Goal: Transaction & Acquisition: Register for event/course

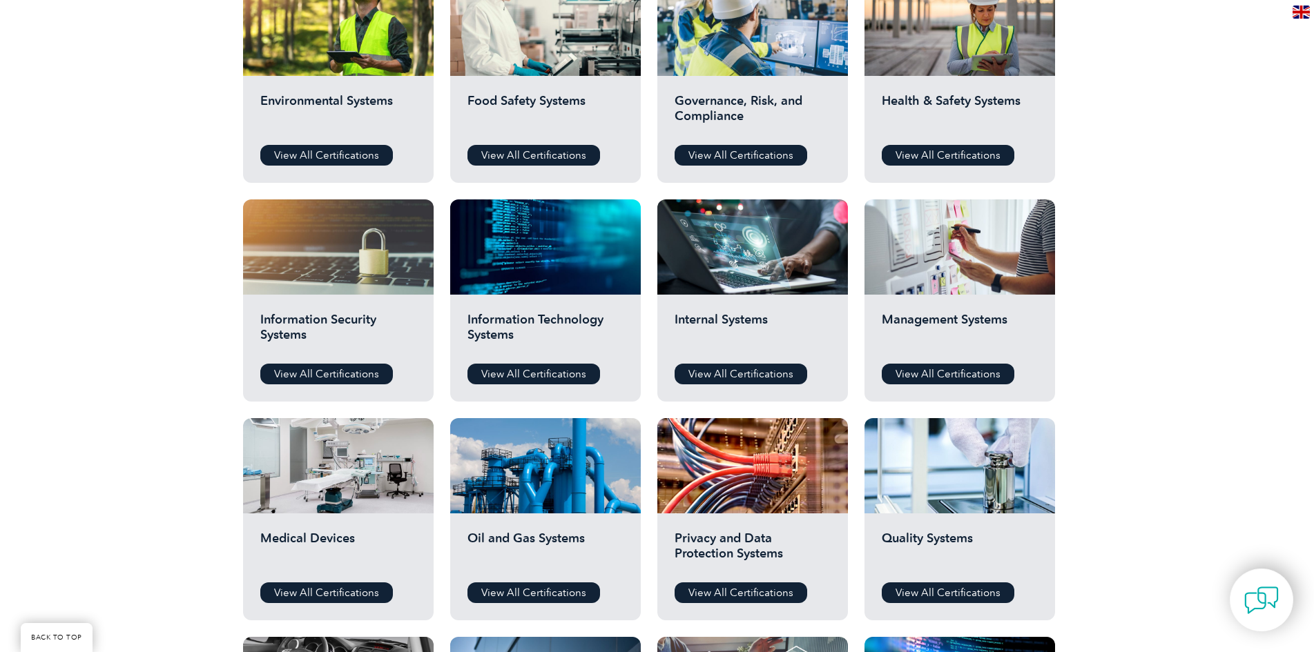
scroll to position [552, 0]
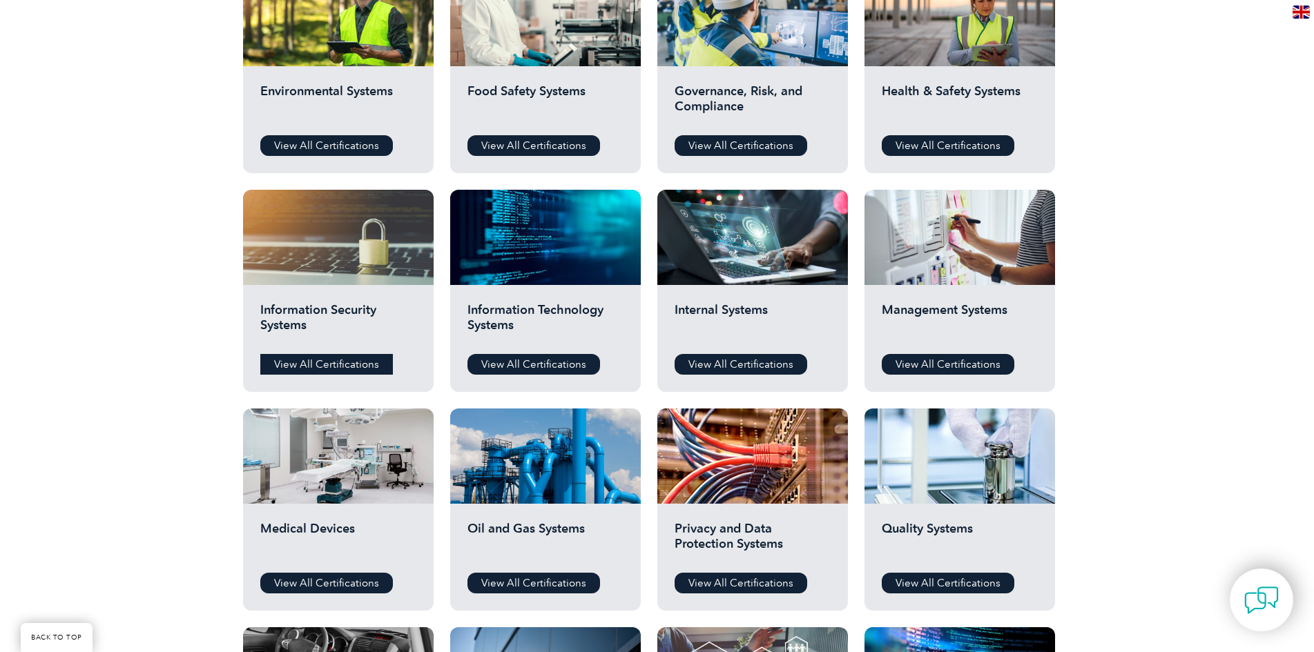
click at [313, 365] on link "View All Certifications" at bounding box center [326, 364] width 133 height 21
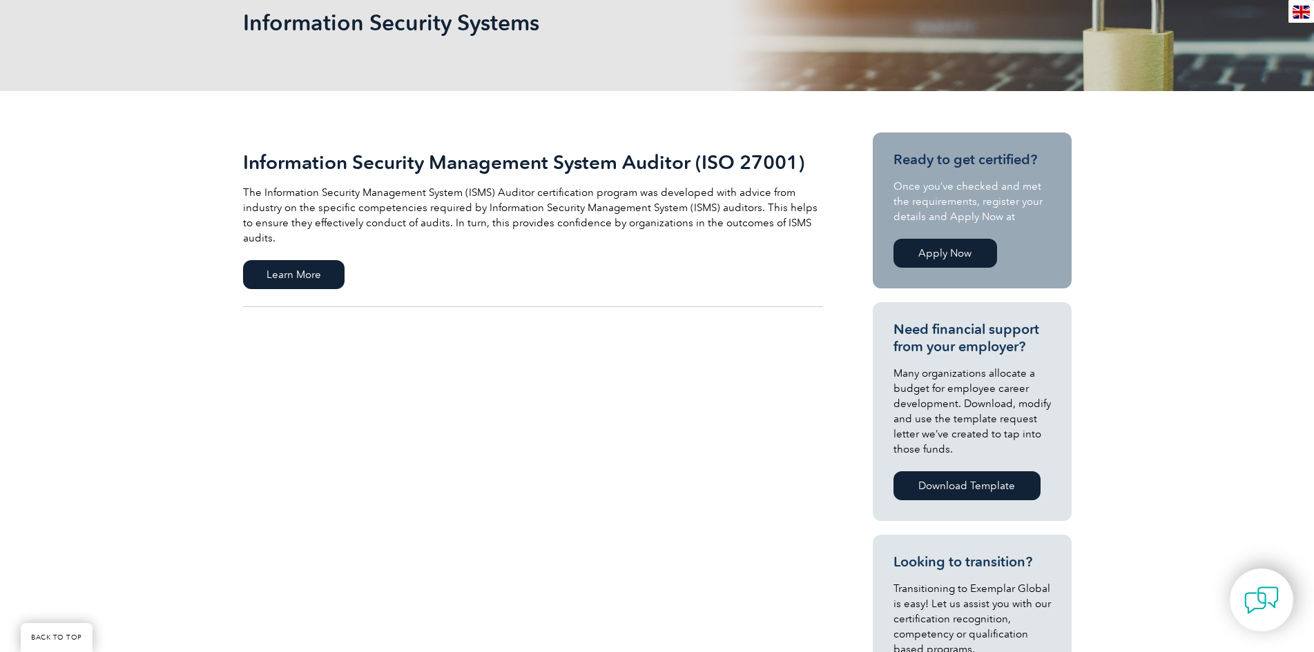
scroll to position [207, 0]
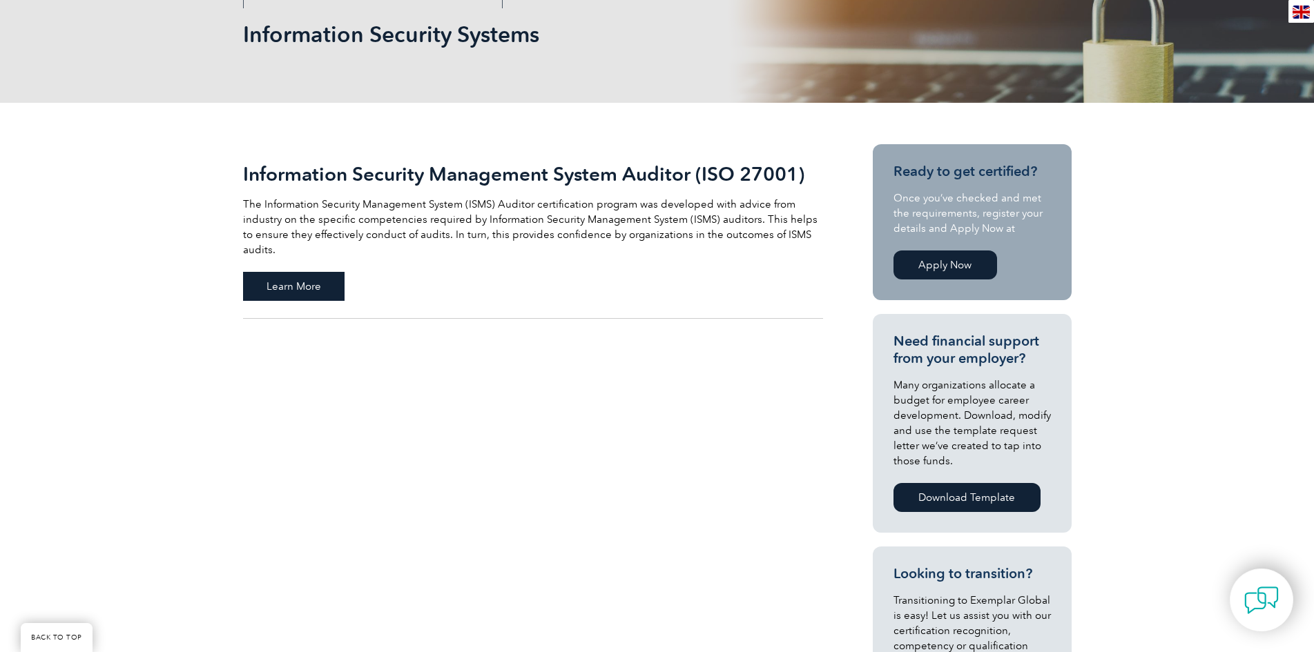
click at [330, 273] on span "Learn More" at bounding box center [293, 286] width 101 height 29
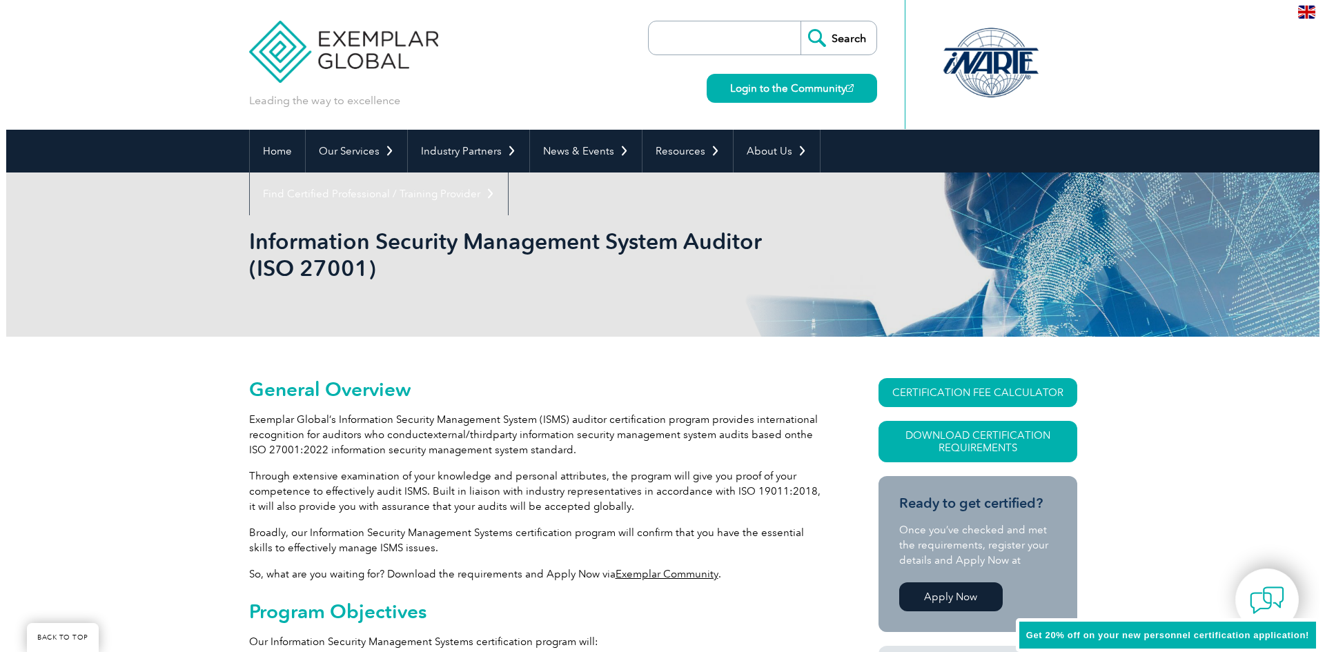
scroll to position [305, 0]
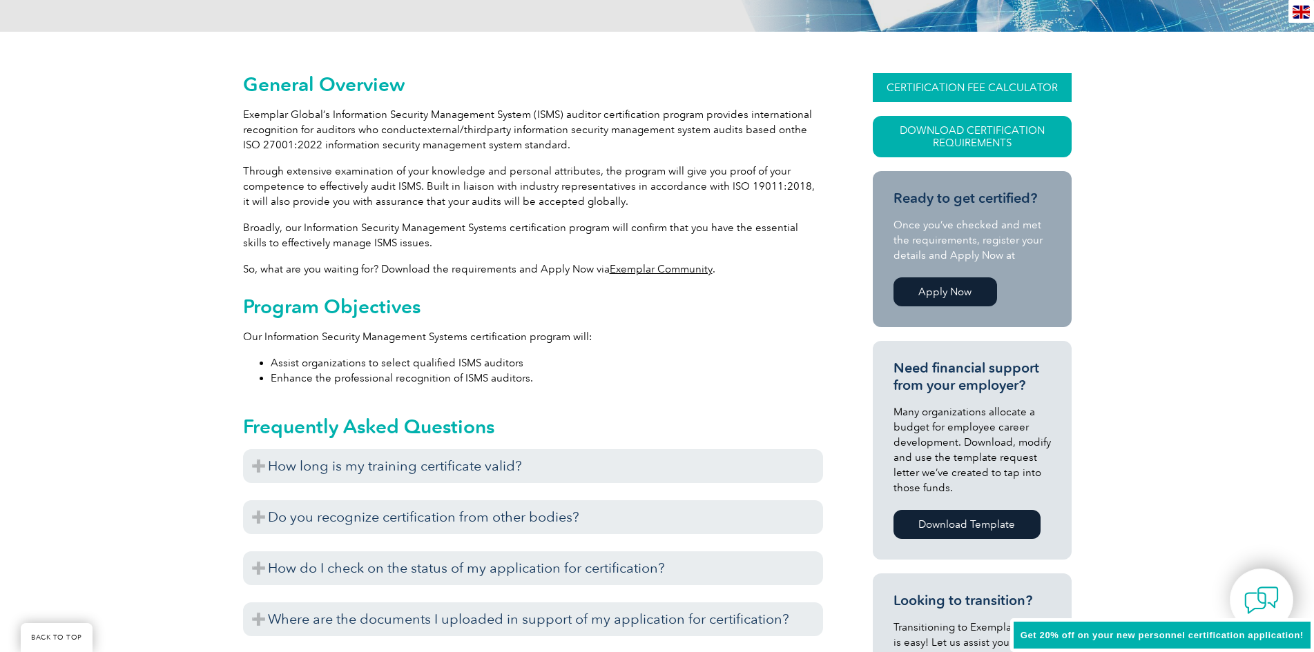
click at [924, 86] on link "CERTIFICATION FEE CALCULATOR" at bounding box center [972, 87] width 199 height 29
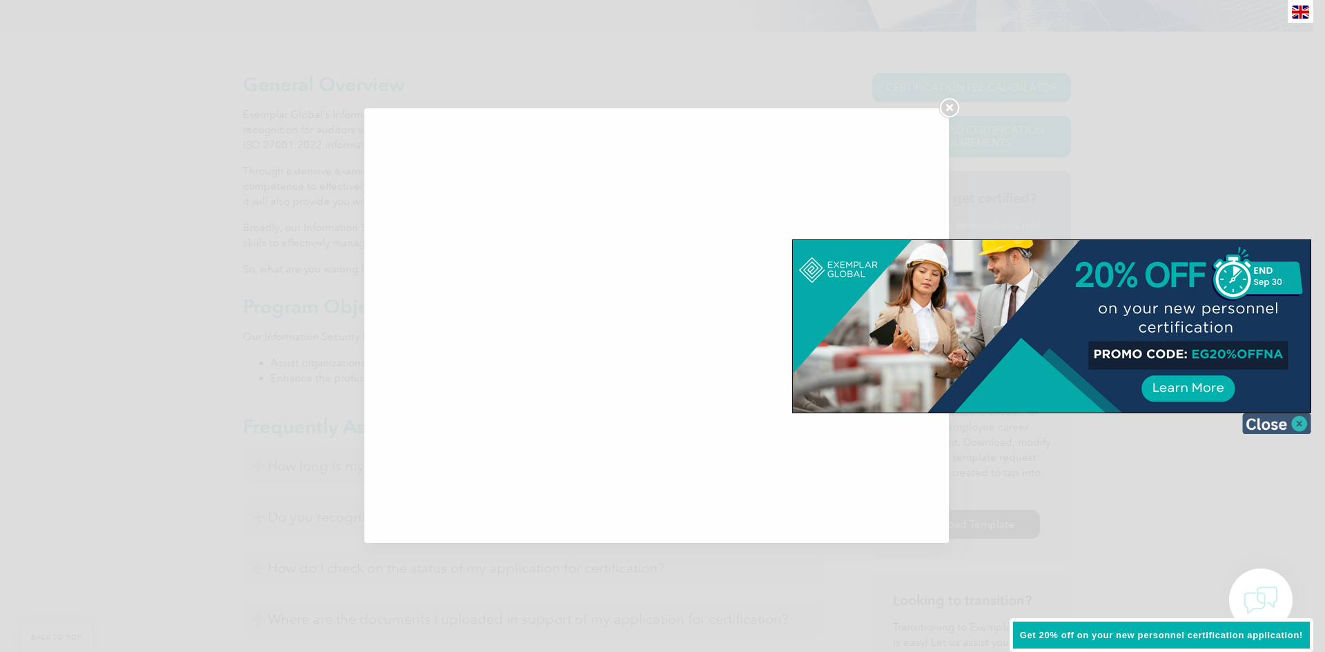
click at [1298, 423] on img at bounding box center [1277, 424] width 69 height 21
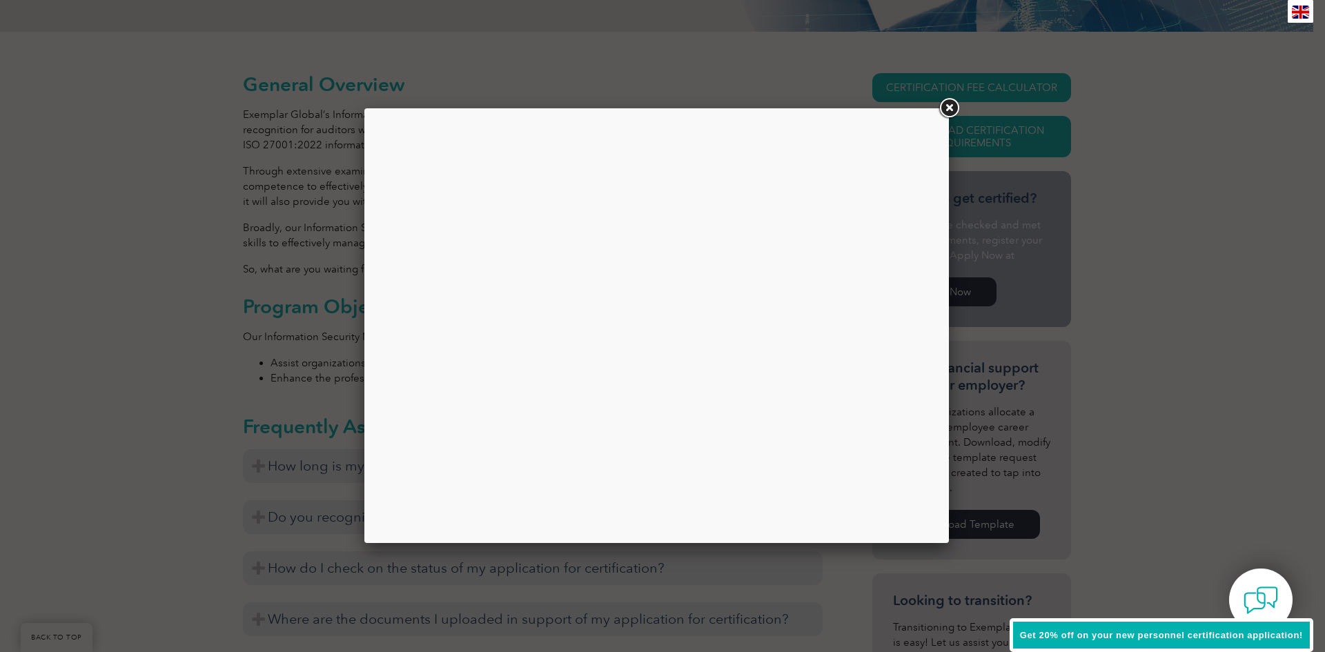
click at [955, 109] on link at bounding box center [949, 108] width 25 height 25
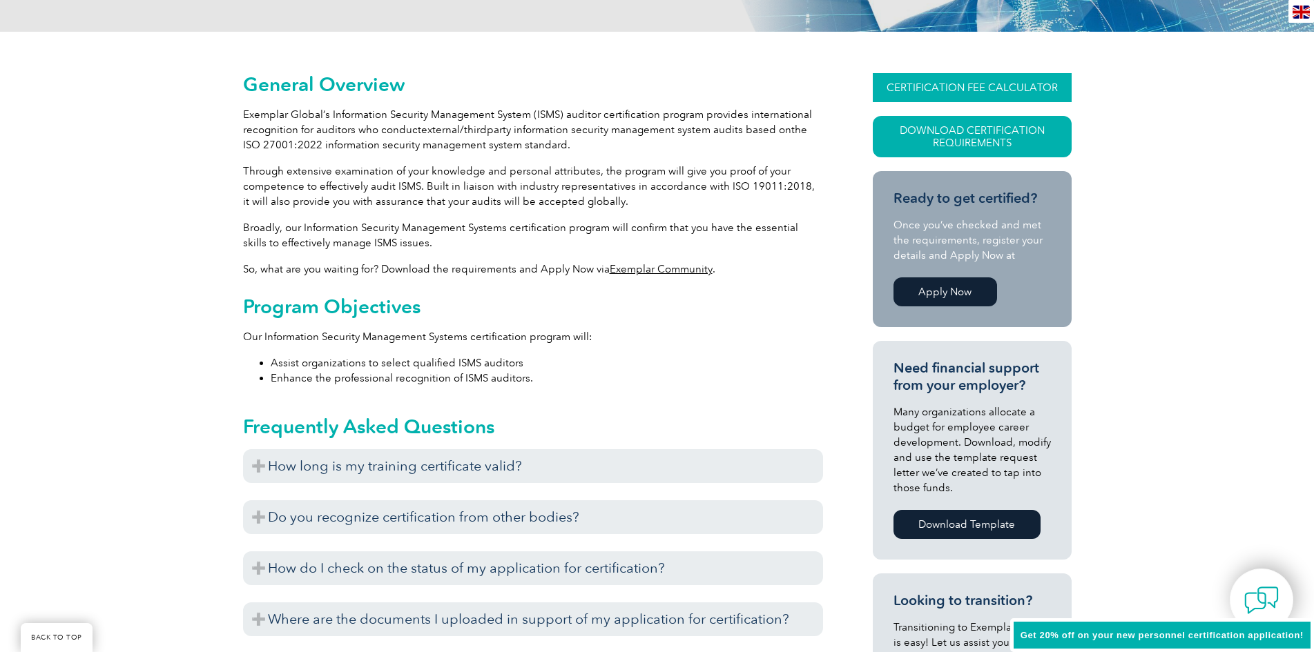
click at [953, 91] on link "CERTIFICATION FEE CALCULATOR" at bounding box center [972, 87] width 199 height 29
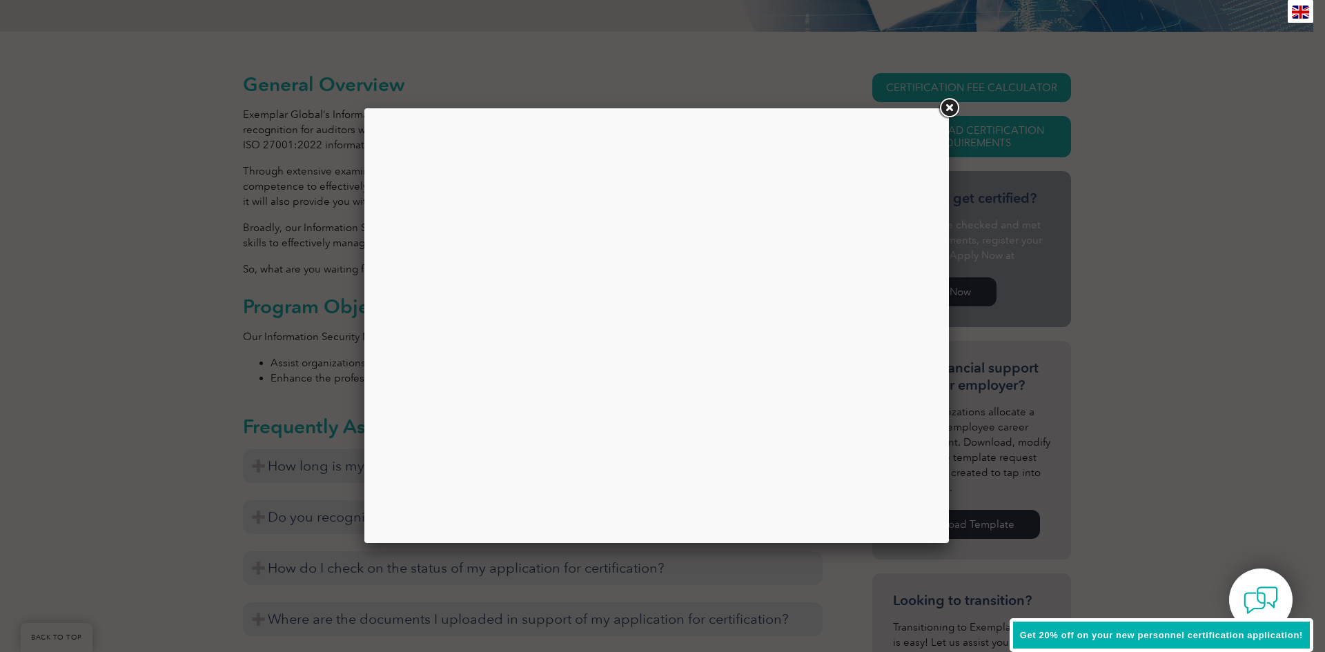
click at [679, 199] on div at bounding box center [657, 326] width 564 height 414
click at [1260, 632] on span "Get 20% off on your new personnel certification application!" at bounding box center [1161, 635] width 283 height 10
click at [1265, 590] on img at bounding box center [1261, 600] width 41 height 41
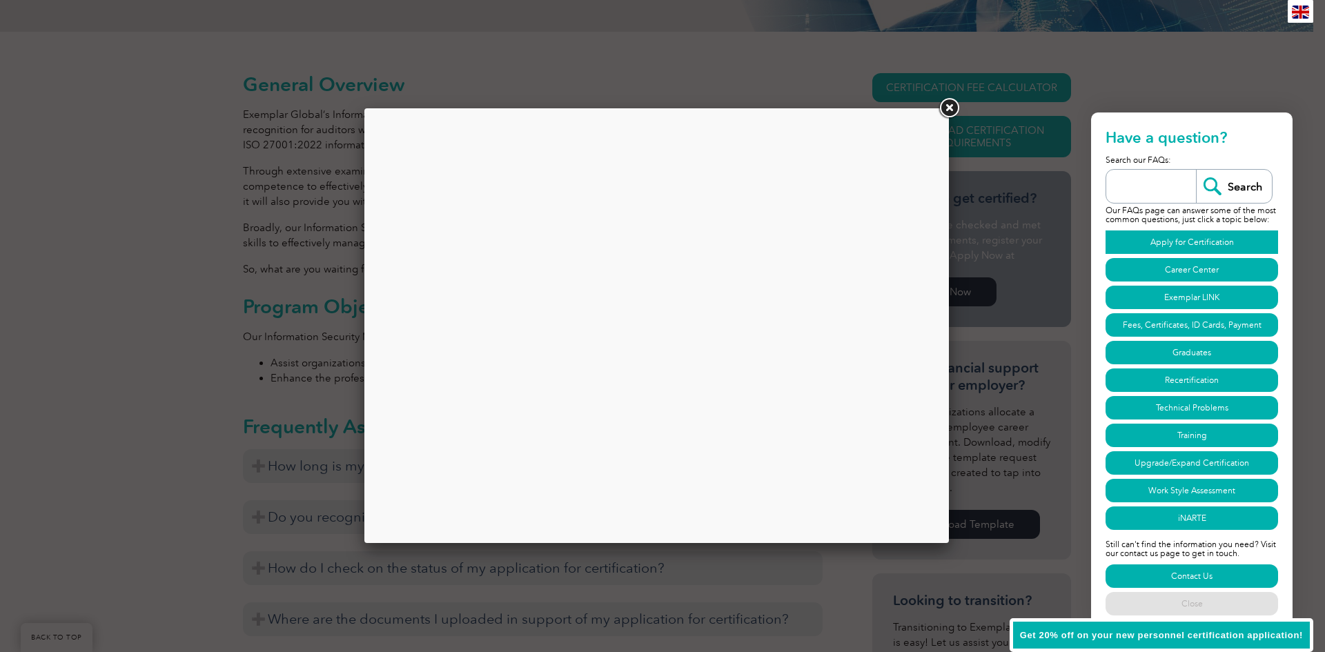
click at [1175, 238] on link "Apply for Certification" at bounding box center [1192, 242] width 173 height 23
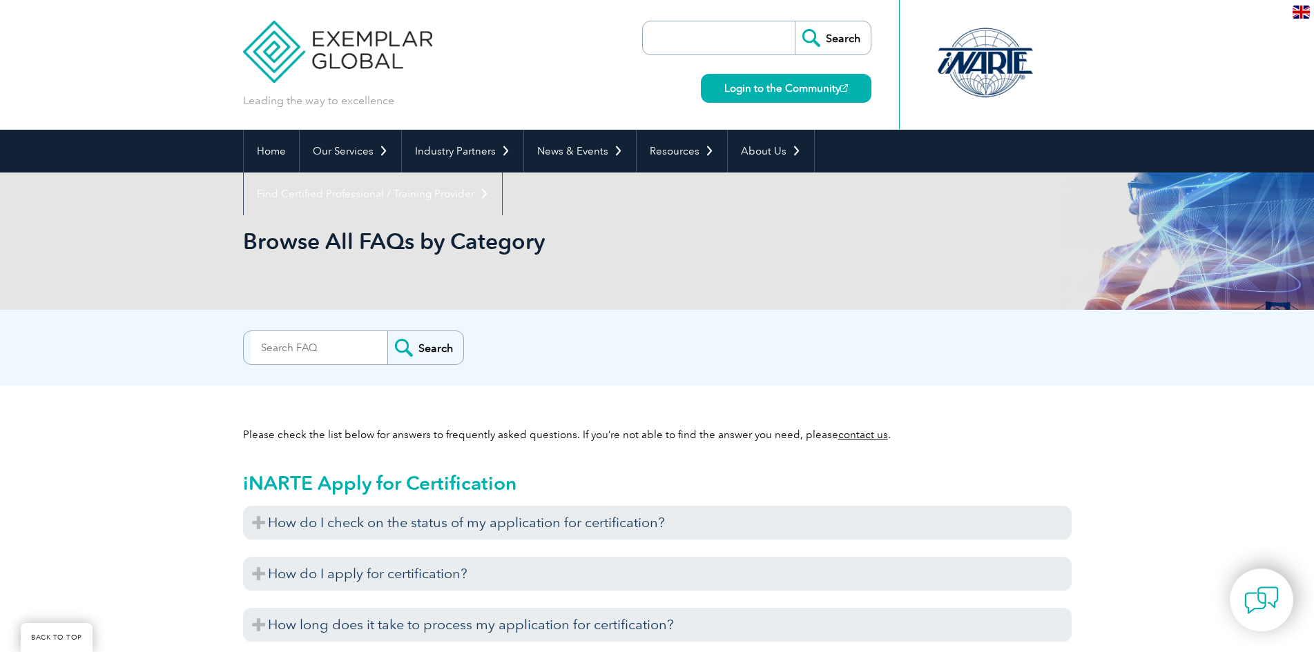
scroll to position [793, 0]
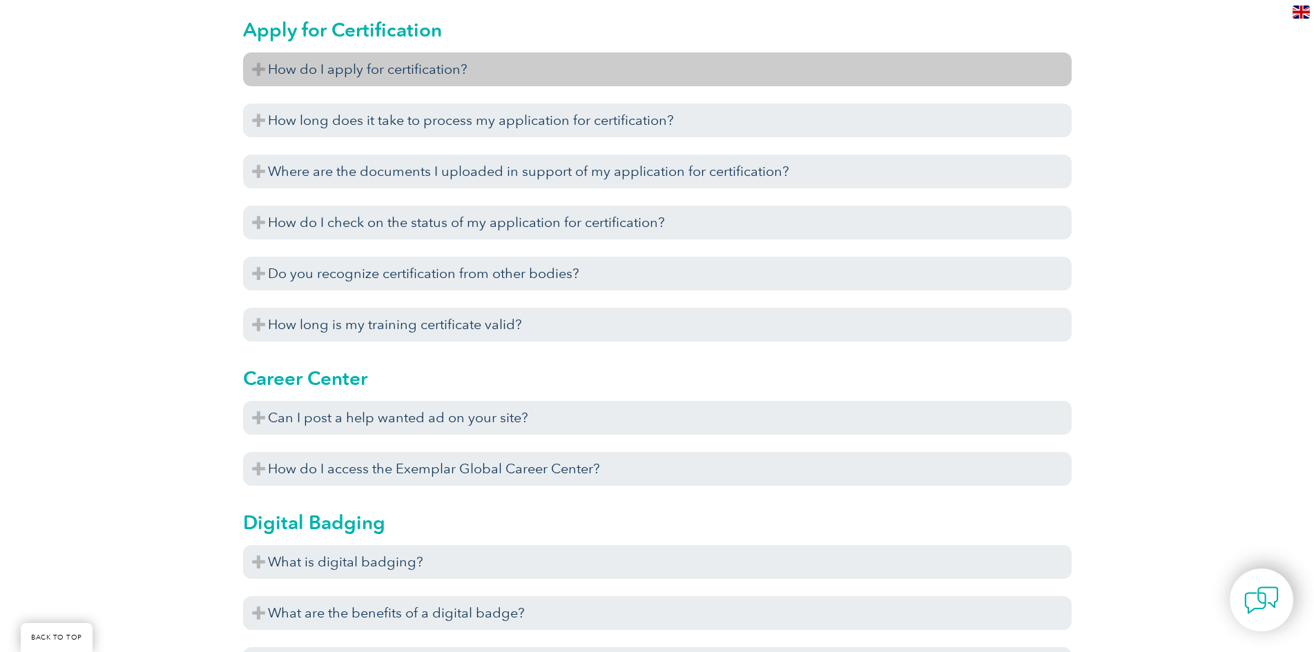
click at [647, 61] on h3 "How do I apply for certification?" at bounding box center [657, 69] width 828 height 34
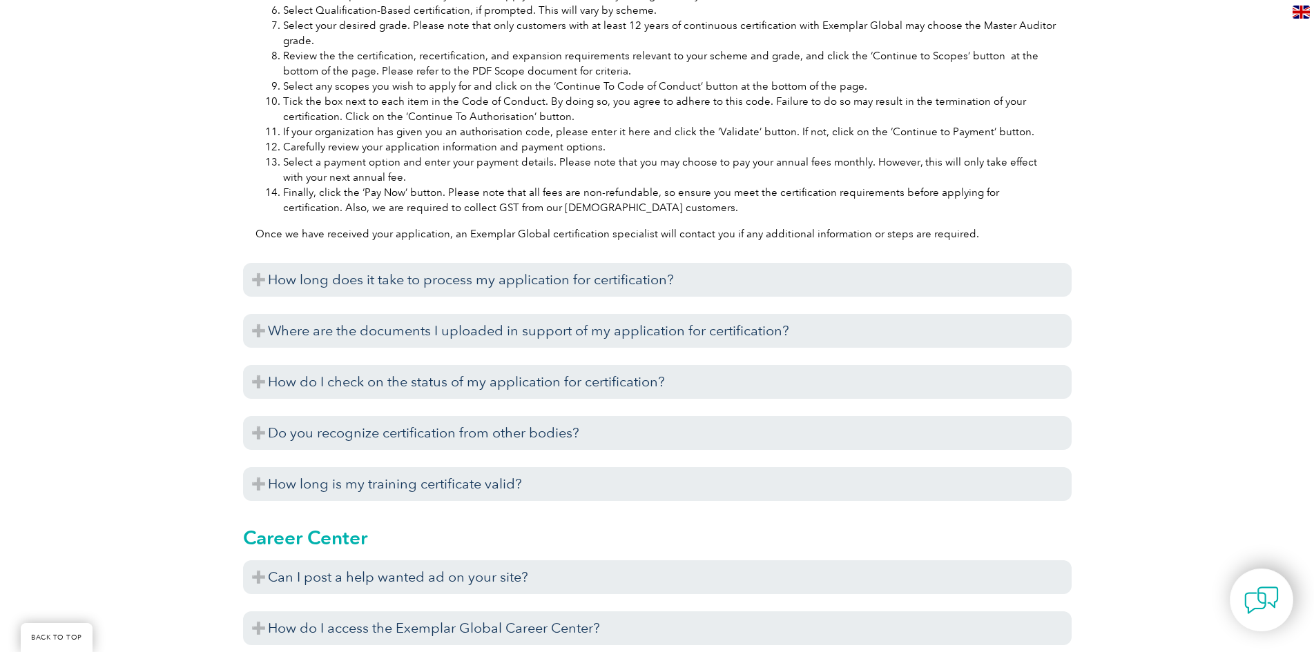
scroll to position [1138, 0]
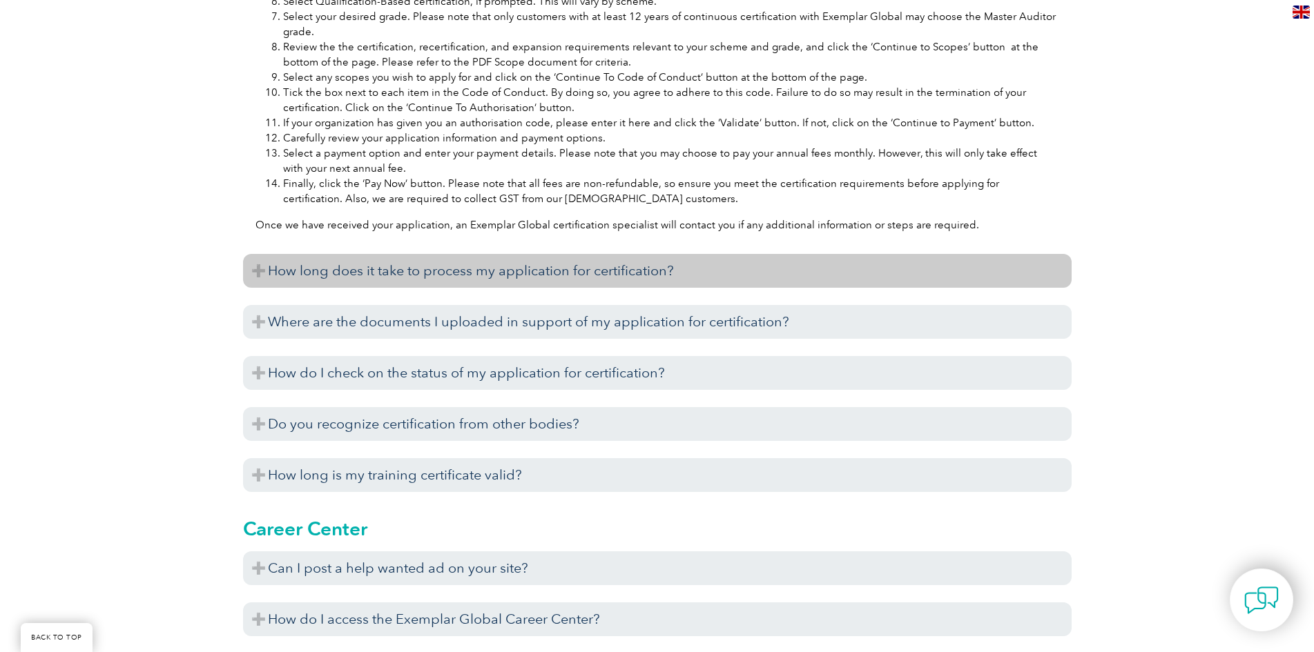
click at [470, 288] on h3 "How long does it take to process my application for certification?" at bounding box center [657, 271] width 828 height 34
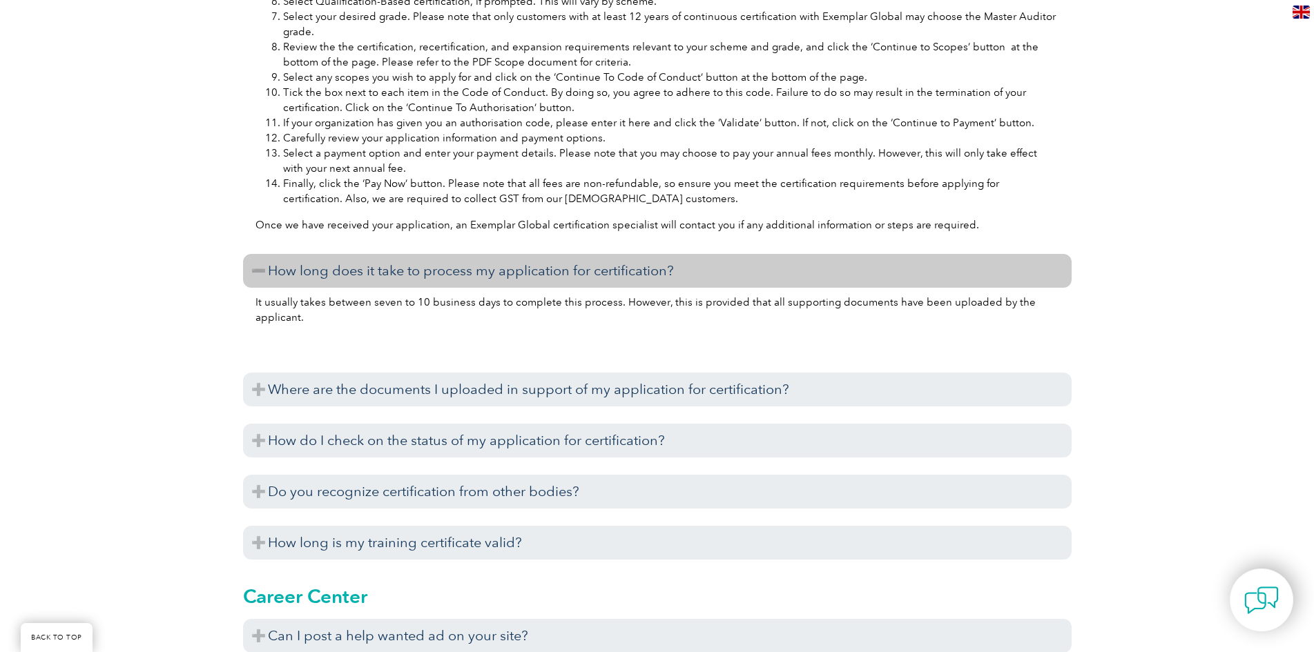
click at [470, 288] on h3 "How long does it take to process my application for certification?" at bounding box center [657, 271] width 828 height 34
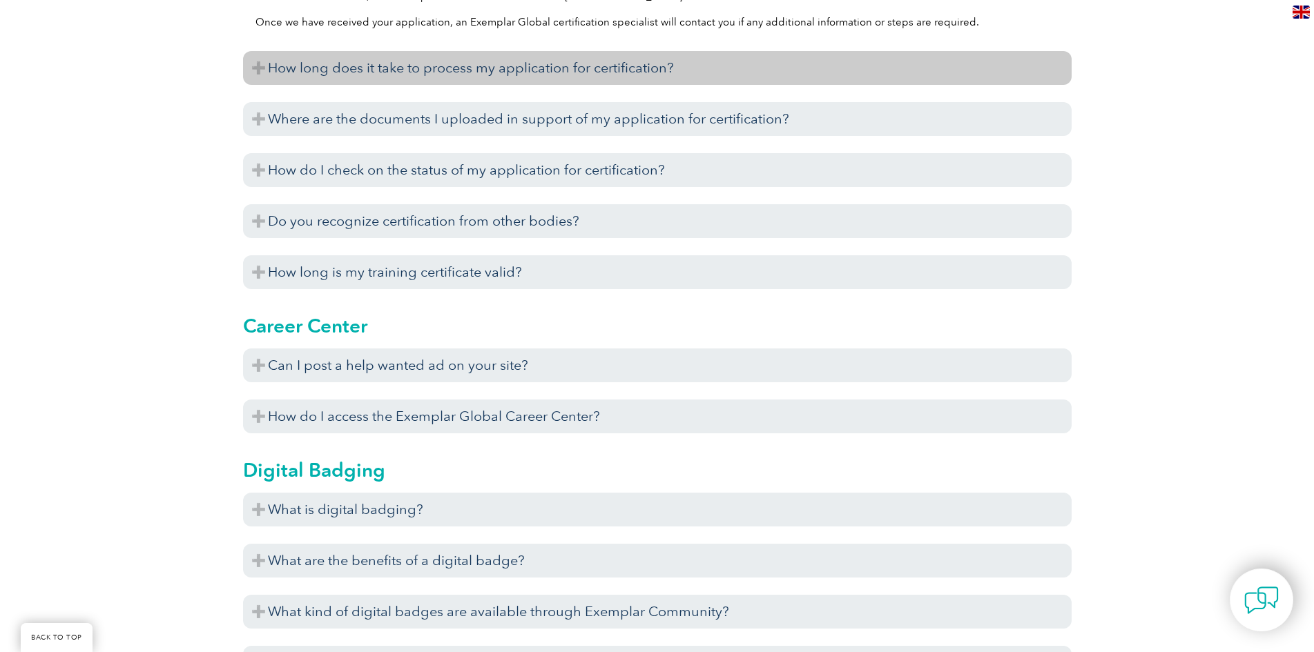
scroll to position [1345, 0]
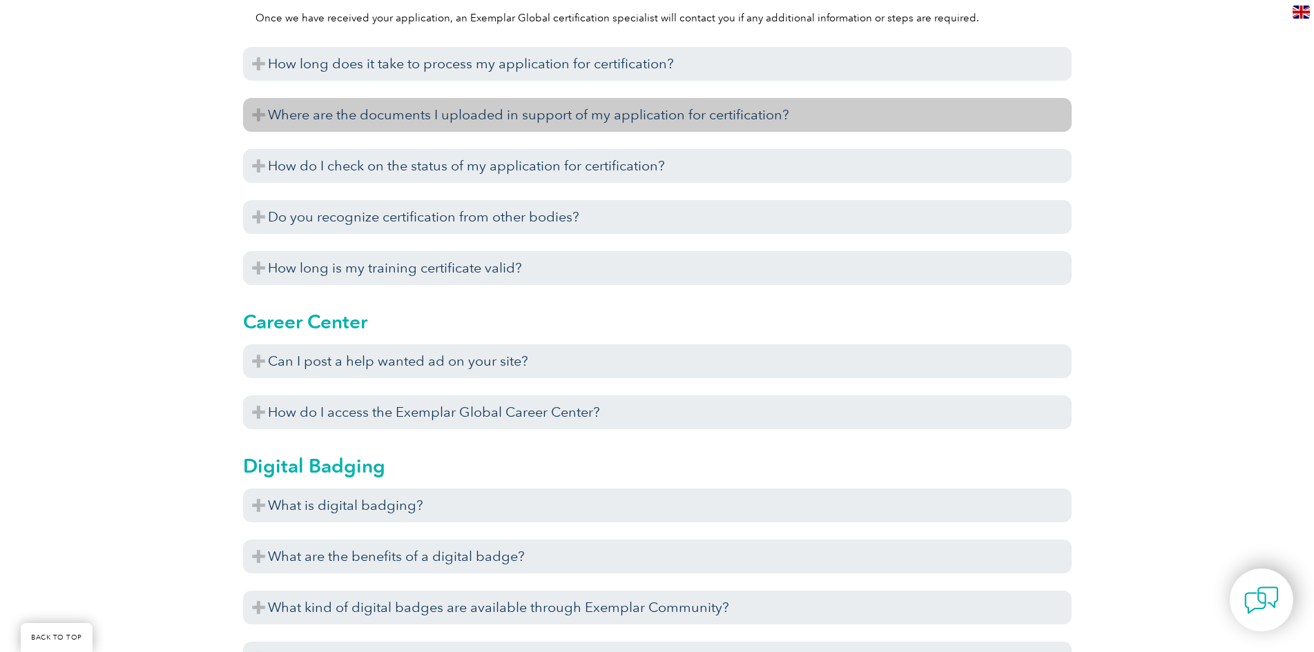
click at [554, 131] on h3 "Where are the documents I uploaded in support of my application for certificati…" at bounding box center [657, 115] width 828 height 34
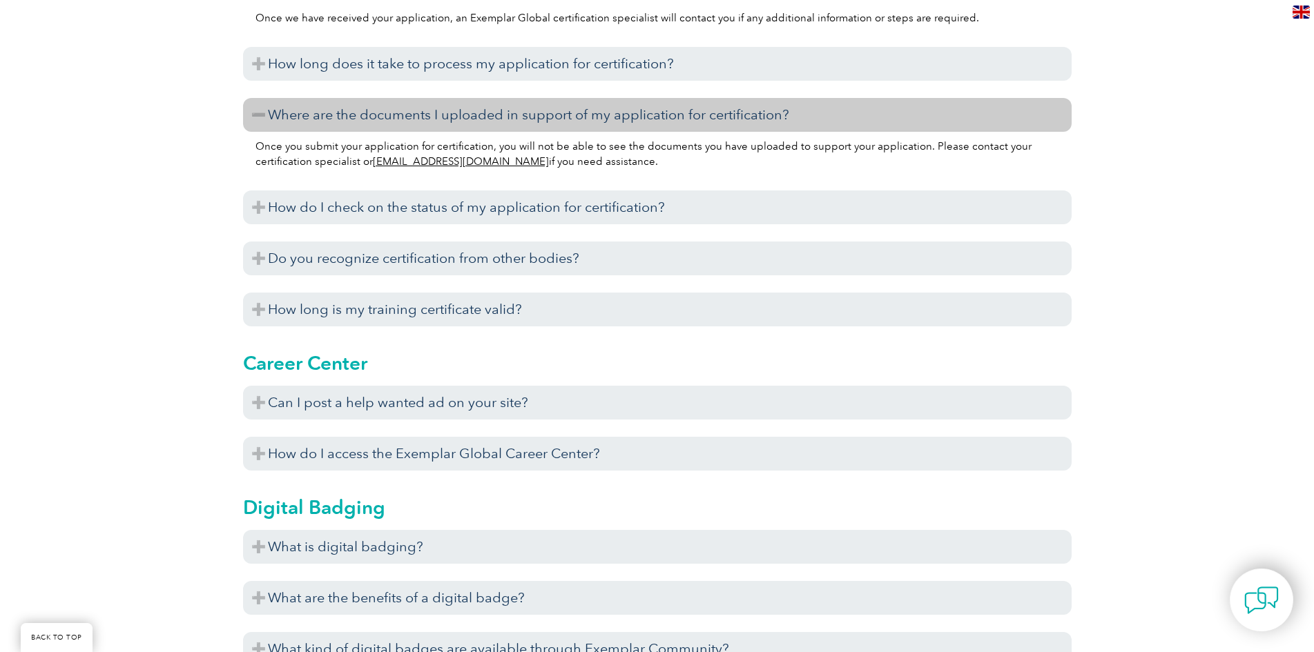
click at [554, 131] on h3 "Where are the documents I uploaded in support of my application for certificati…" at bounding box center [657, 115] width 828 height 34
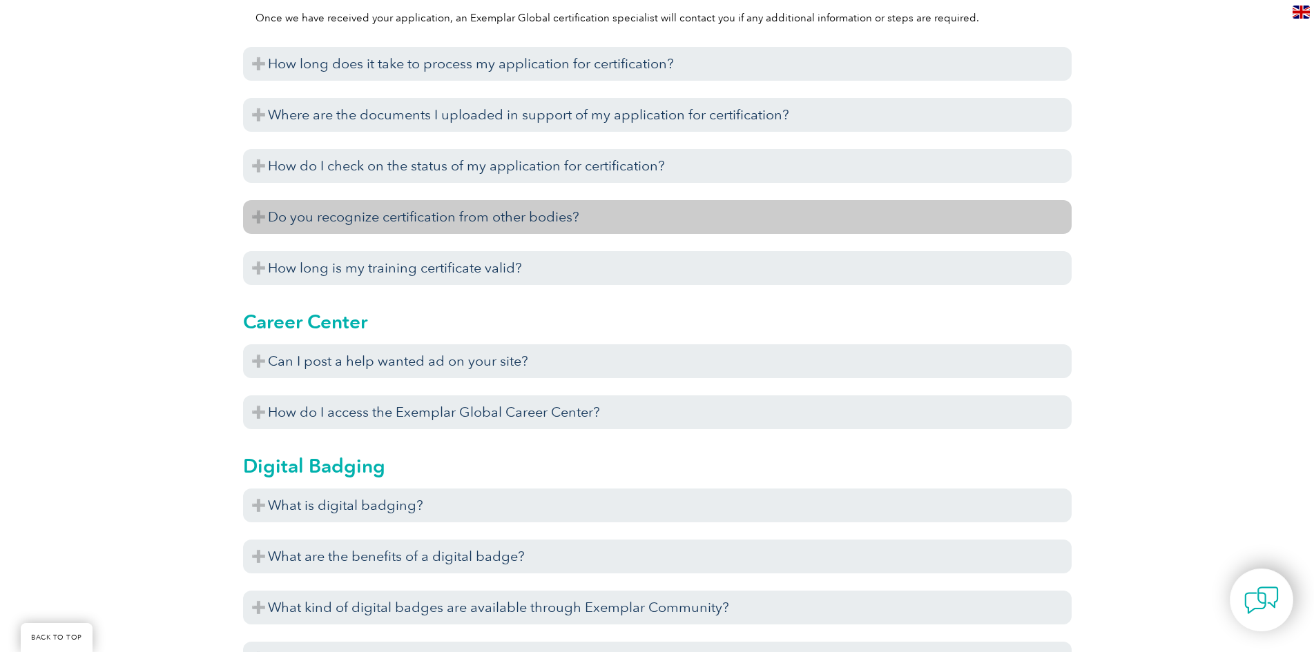
click at [523, 234] on h3 "Do you recognize certification from other bodies?" at bounding box center [657, 217] width 828 height 34
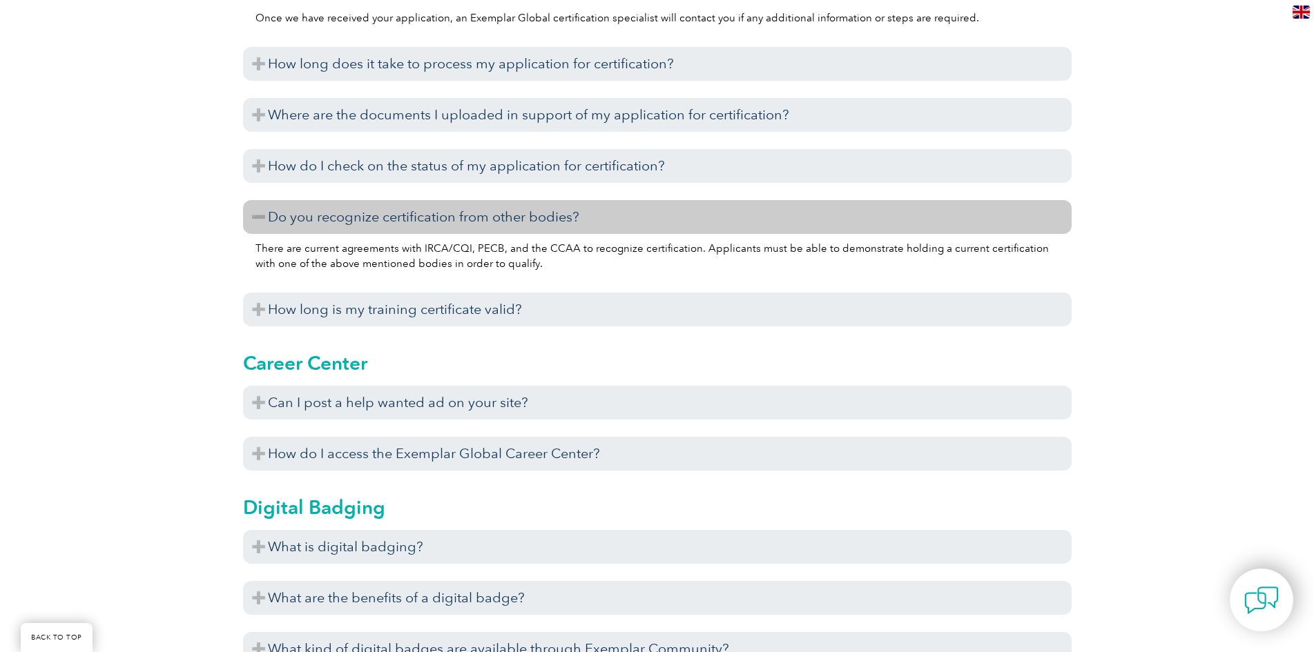
click at [523, 234] on h3 "Do you recognize certification from other bodies?" at bounding box center [657, 217] width 828 height 34
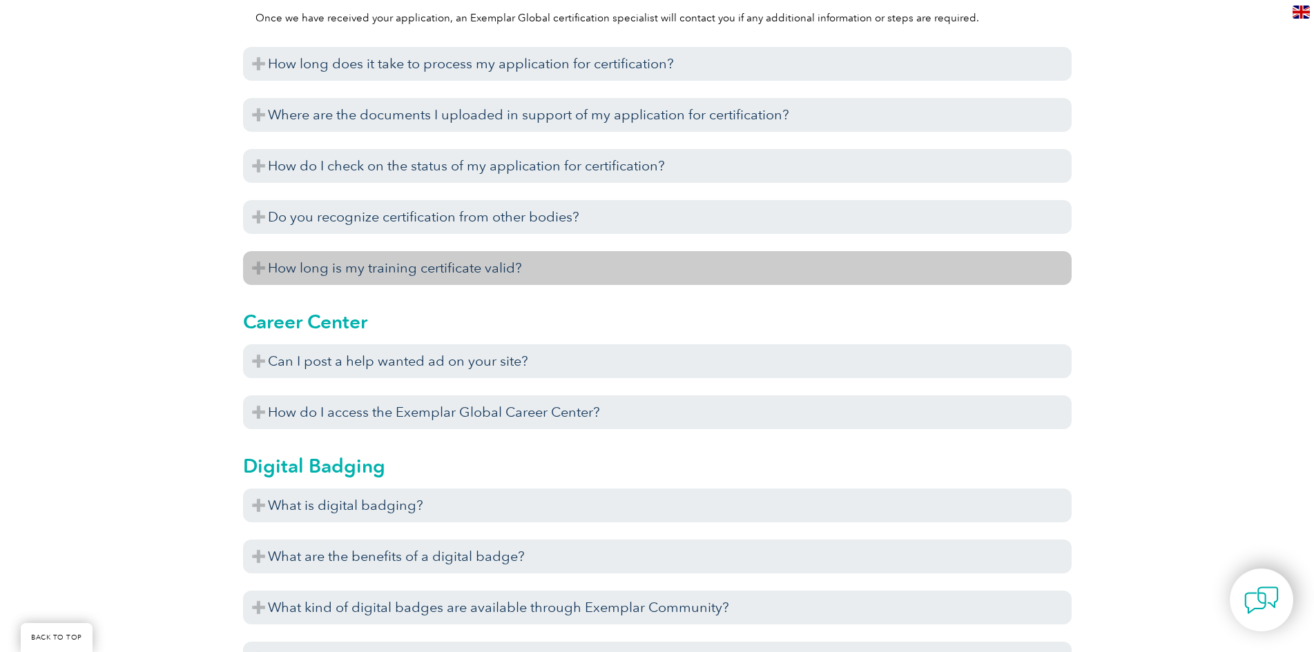
click at [541, 283] on h3 "How long is my training certificate valid?" at bounding box center [657, 268] width 828 height 34
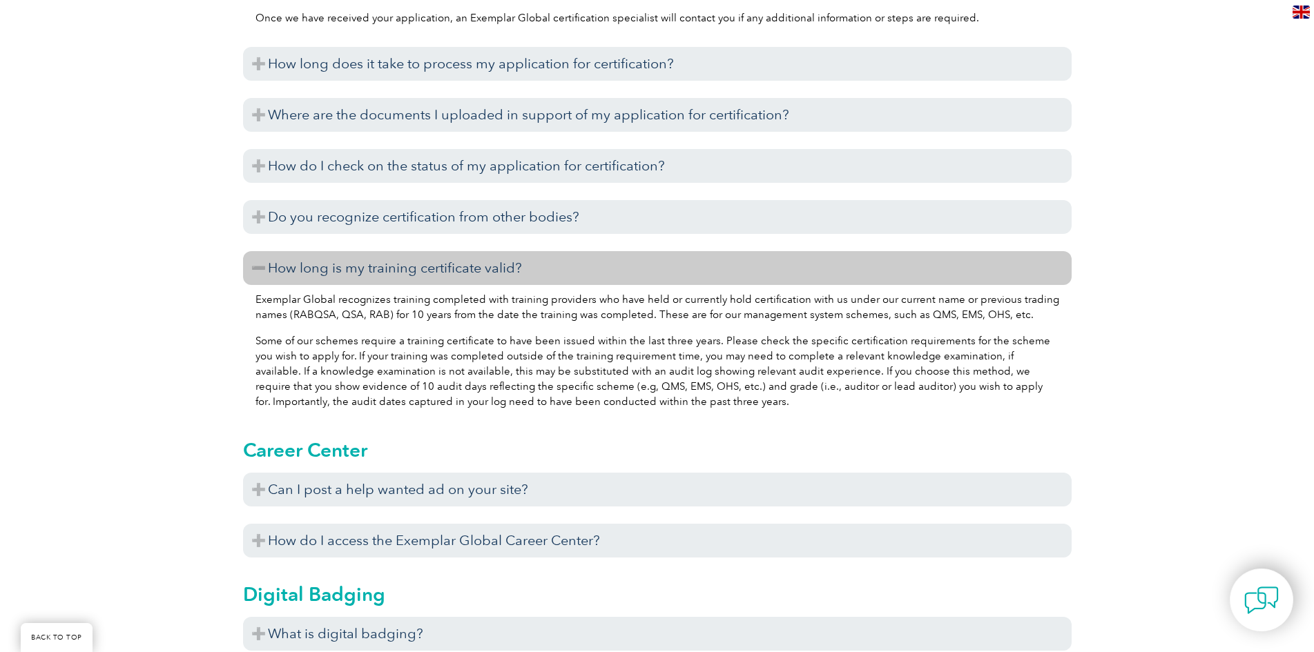
click at [543, 281] on h3 "How long is my training certificate valid?" at bounding box center [657, 268] width 828 height 34
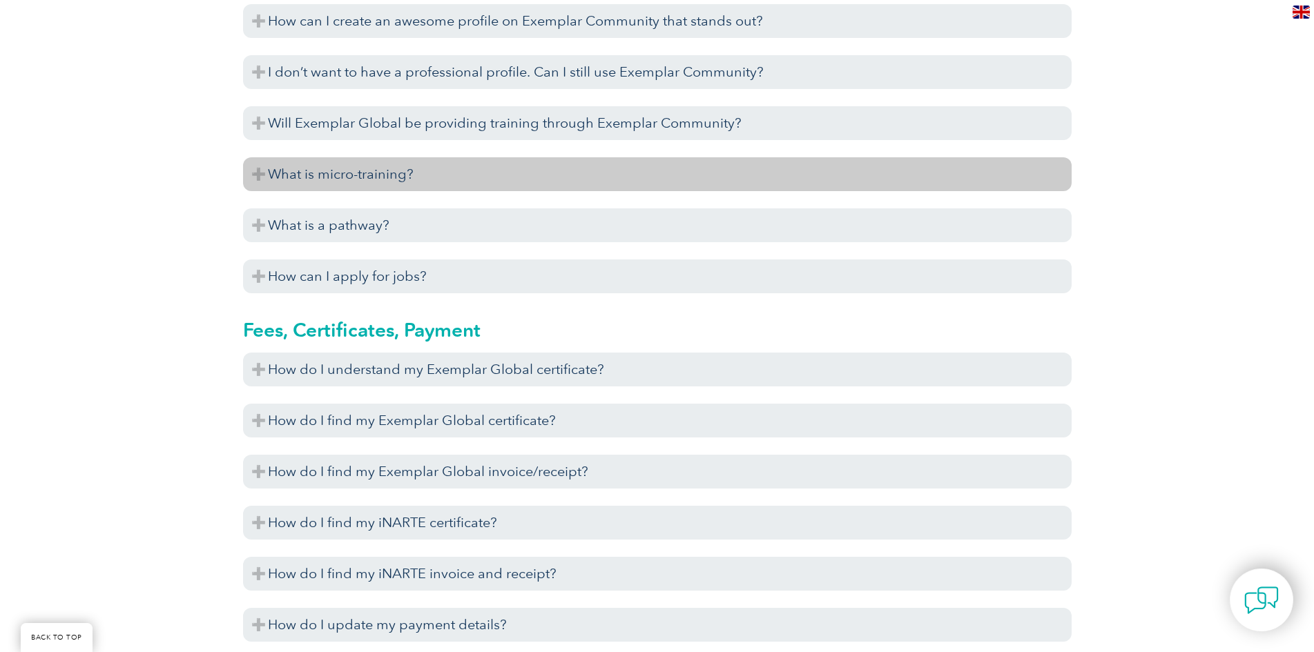
scroll to position [3624, 0]
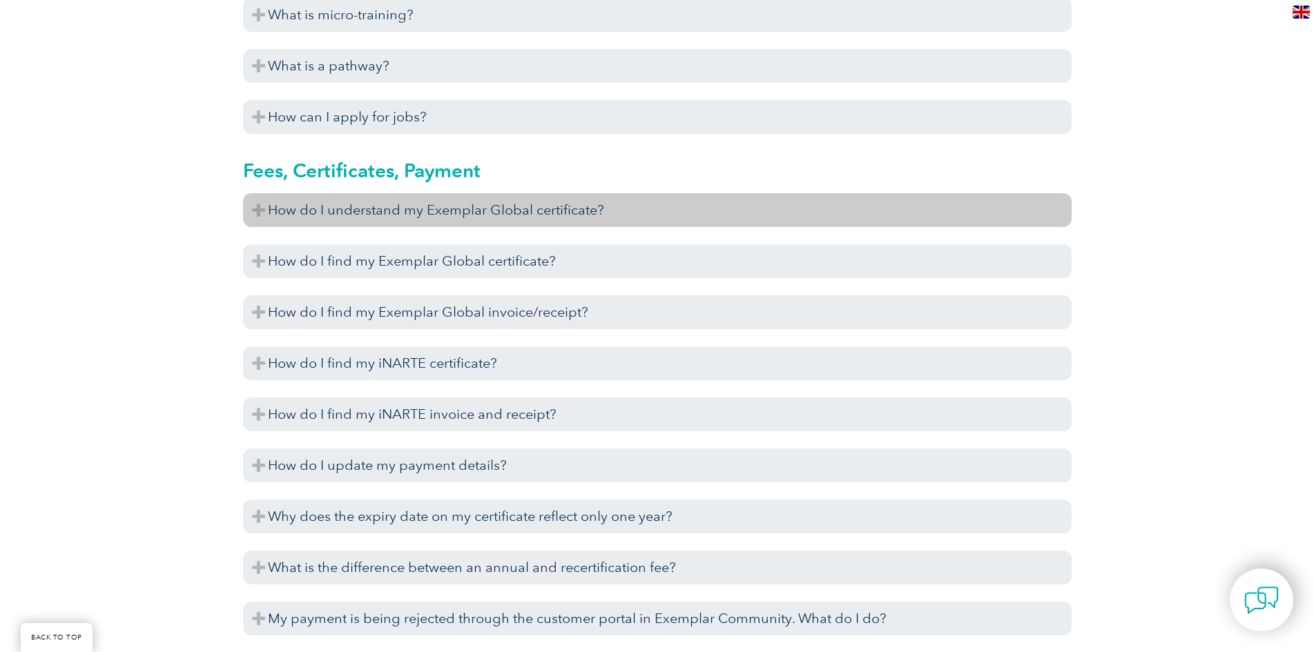
click at [586, 224] on h3 "How do I understand my Exemplar Global certificate?" at bounding box center [657, 210] width 828 height 34
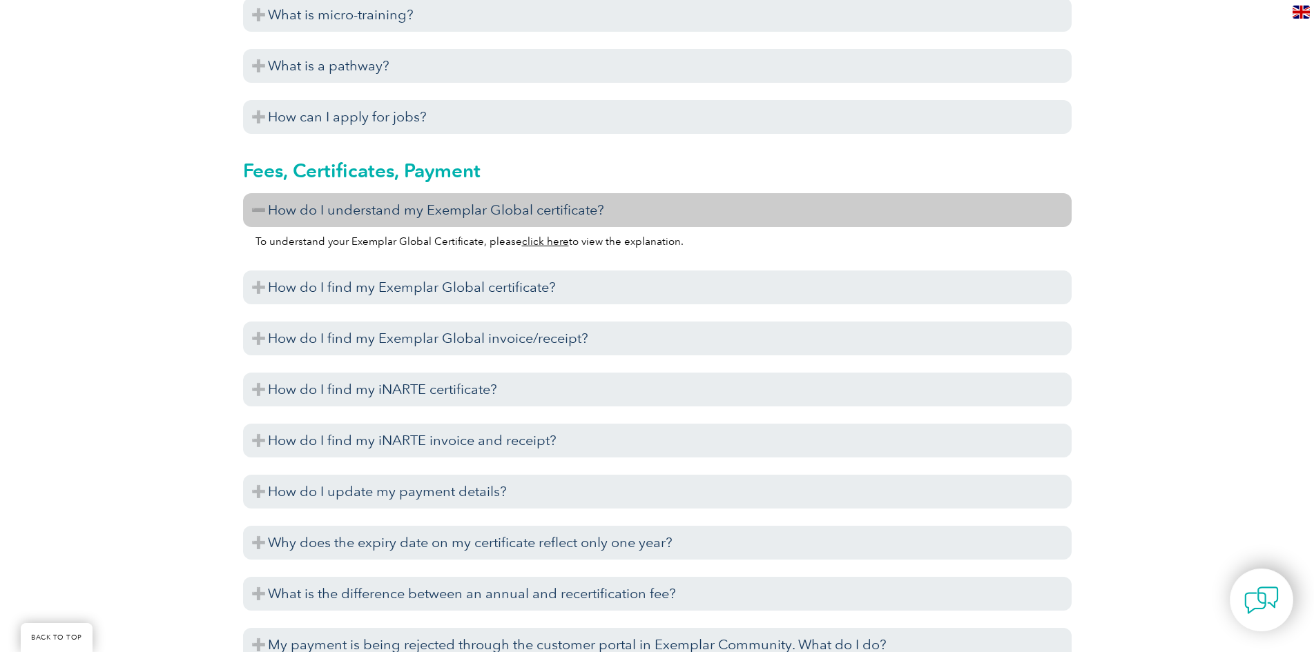
click at [586, 224] on h3 "How do I understand my Exemplar Global certificate?" at bounding box center [657, 210] width 828 height 34
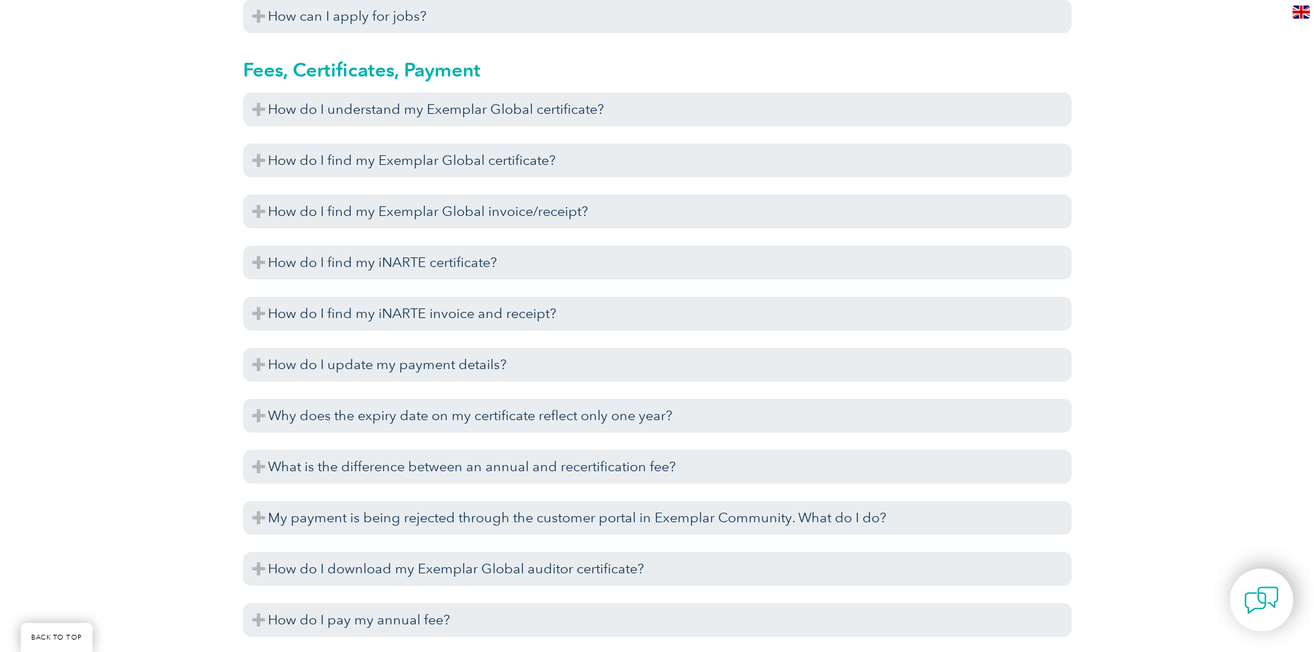
scroll to position [3762, 0]
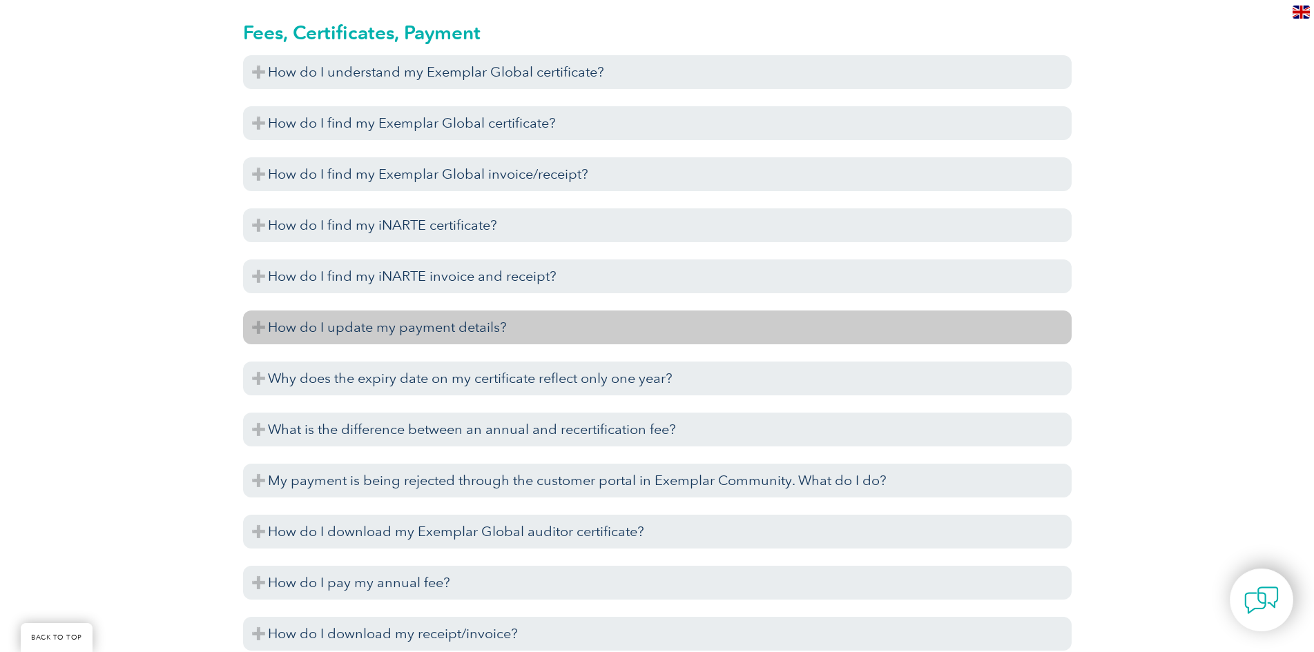
click at [562, 344] on h3 "How do I update my payment details?" at bounding box center [657, 328] width 828 height 34
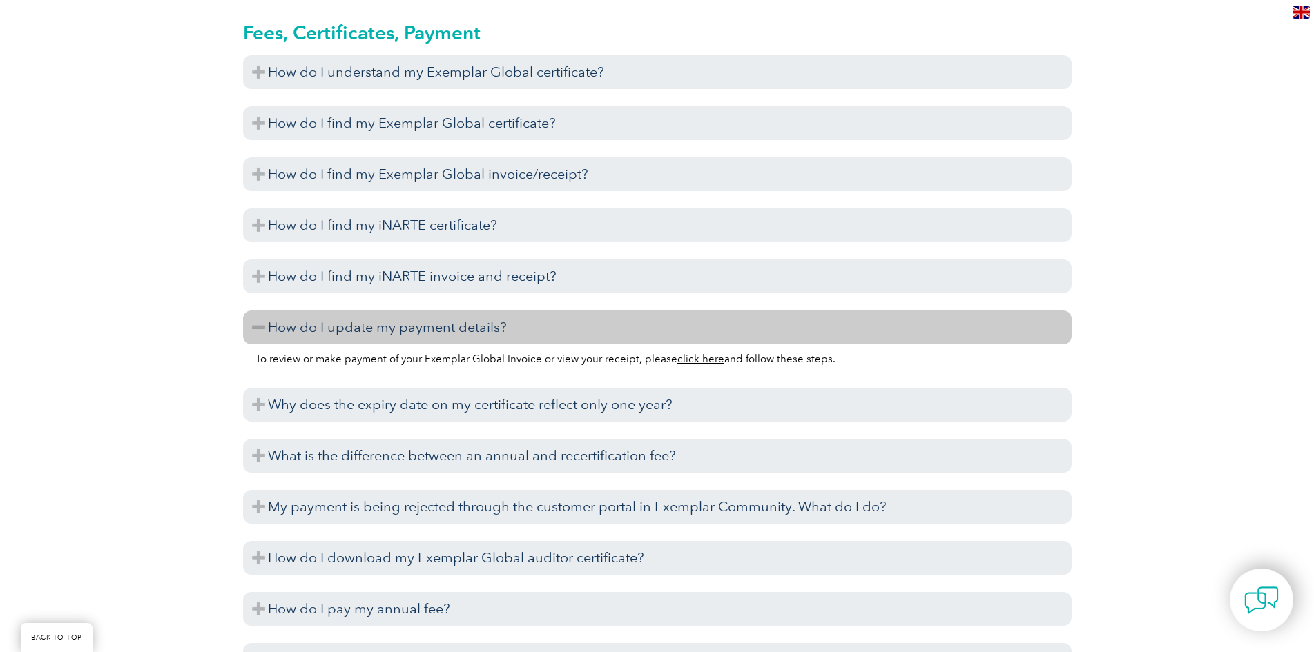
click at [562, 344] on h3 "How do I update my payment details?" at bounding box center [657, 328] width 828 height 34
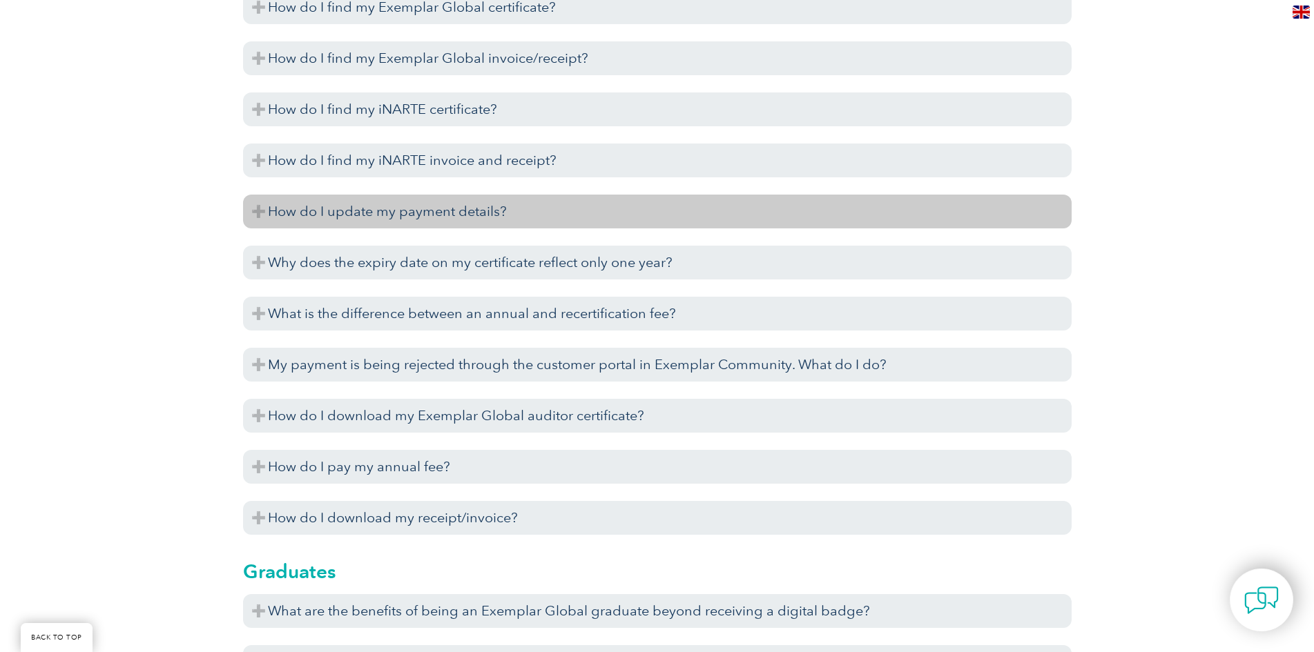
scroll to position [3969, 0]
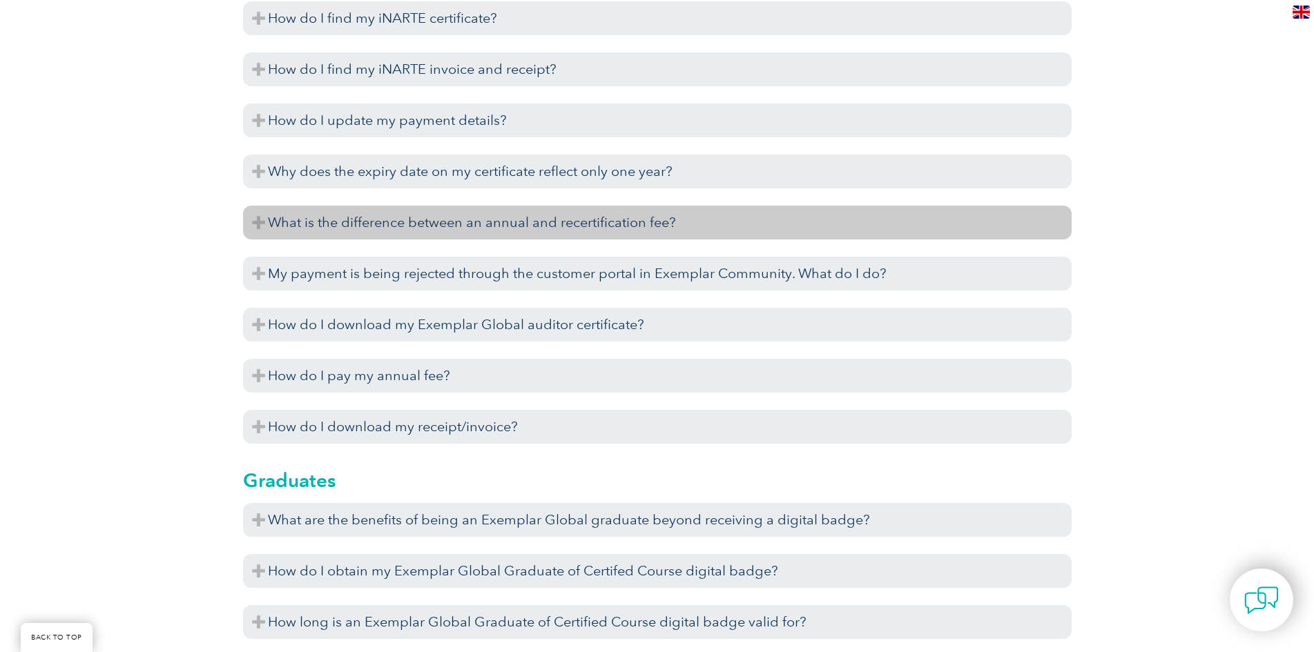
click at [512, 238] on h3 "What is the difference between an annual and recertification fee?" at bounding box center [657, 223] width 828 height 34
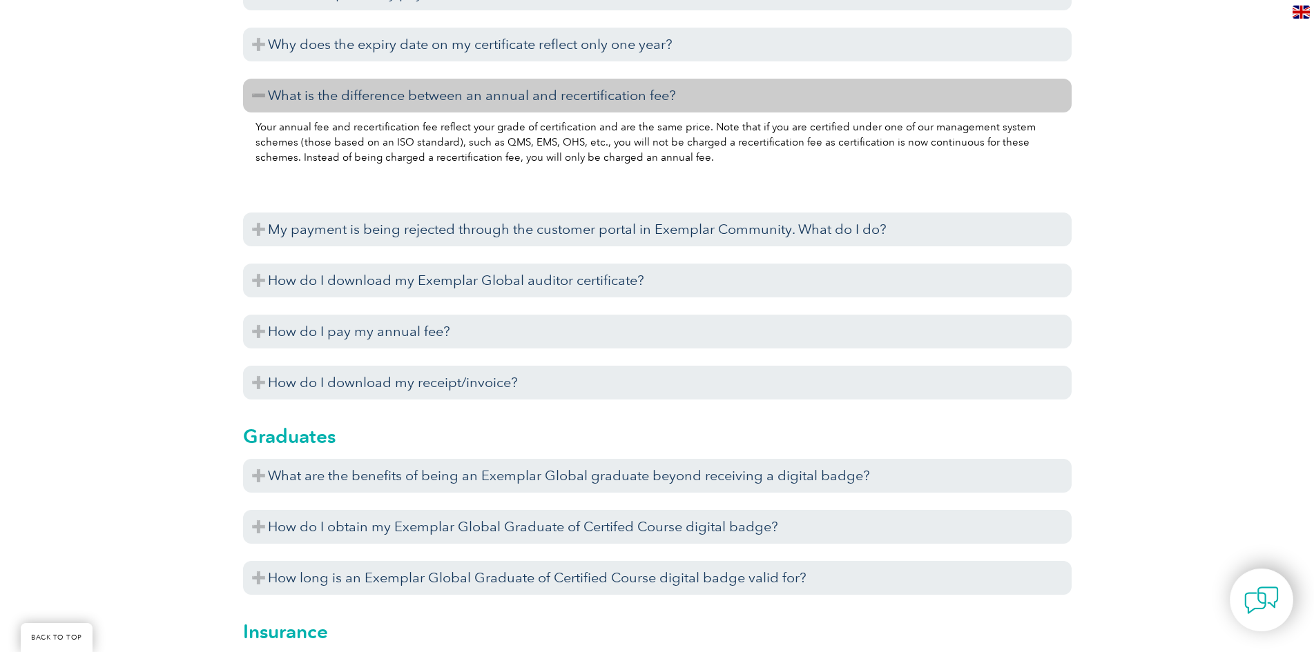
scroll to position [4107, 0]
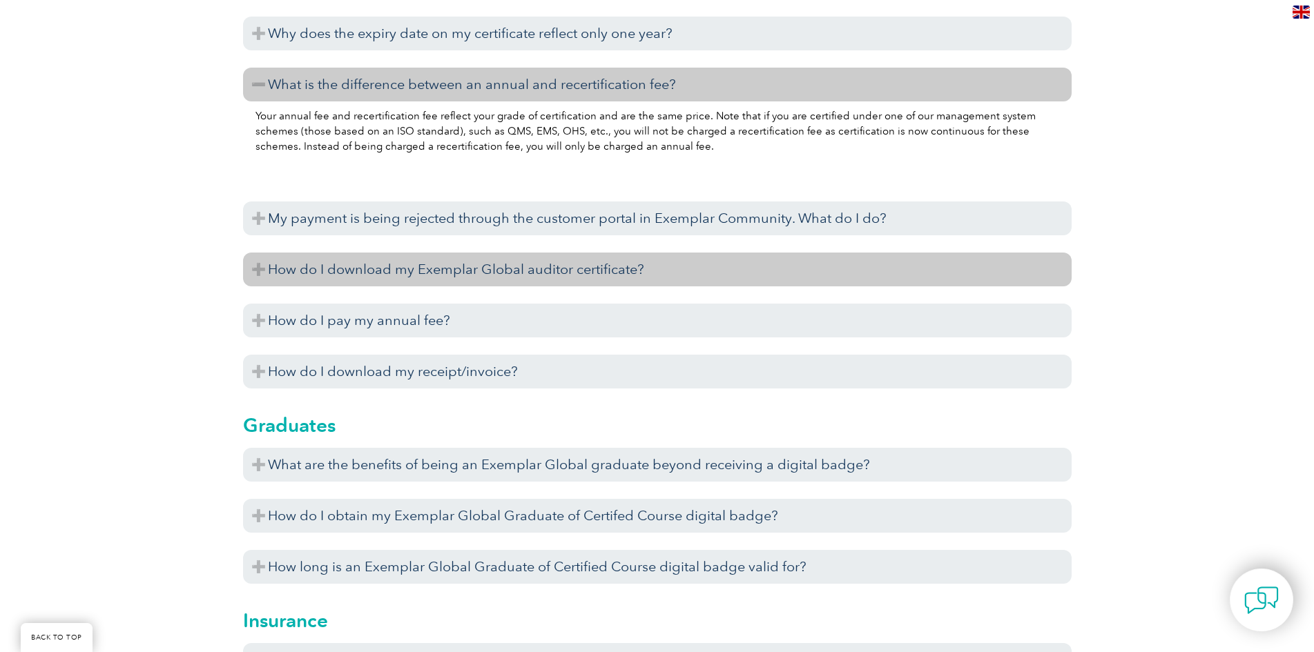
click at [599, 286] on h3 "How do I download my Exemplar Global auditor certificate?" at bounding box center [657, 270] width 828 height 34
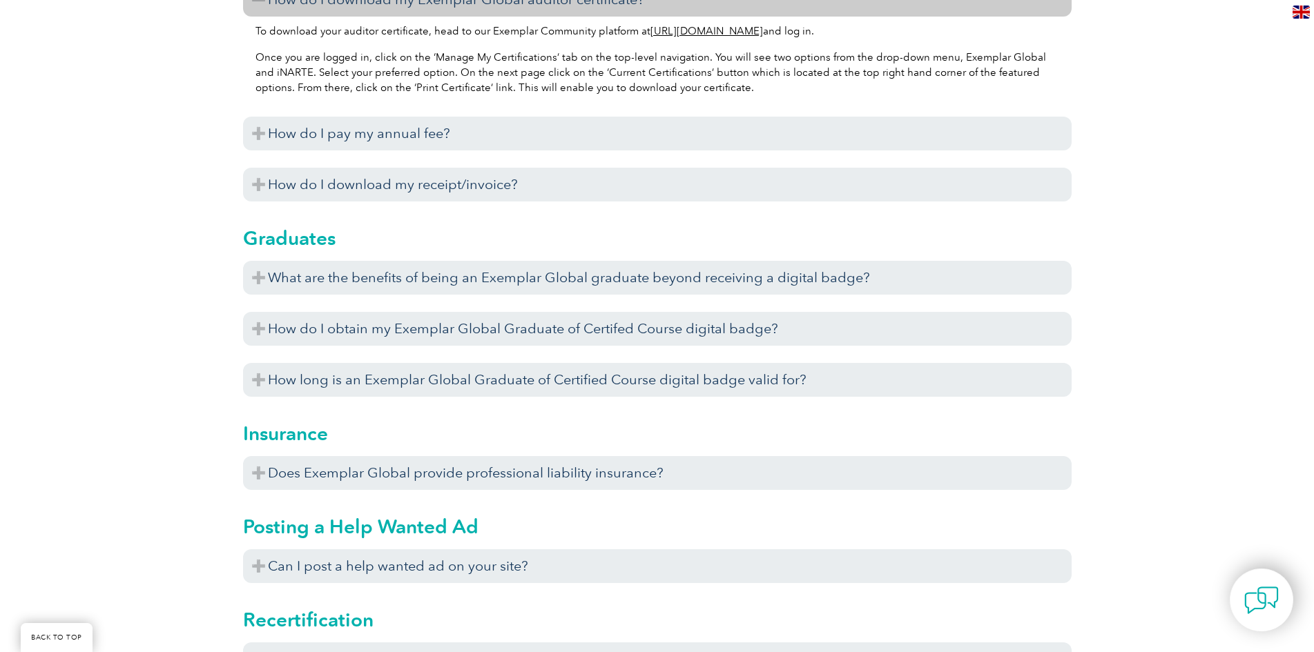
scroll to position [4383, 0]
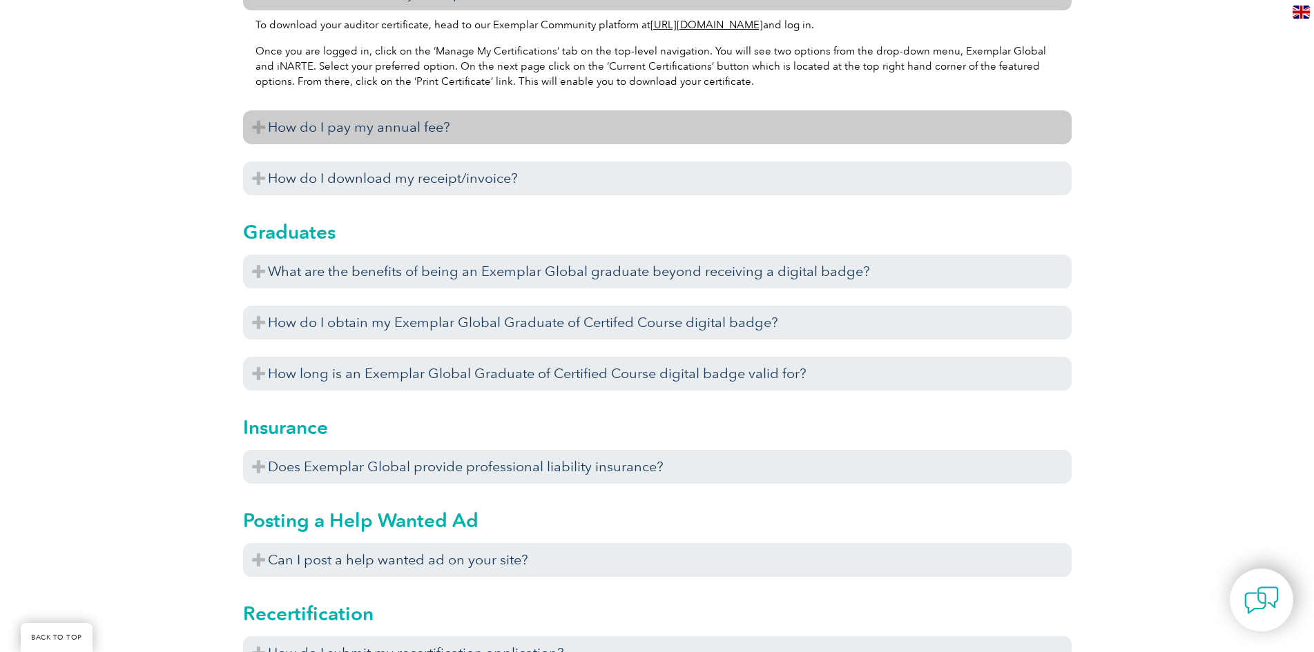
click at [540, 144] on h3 "How do I pay my annual fee?" at bounding box center [657, 127] width 828 height 34
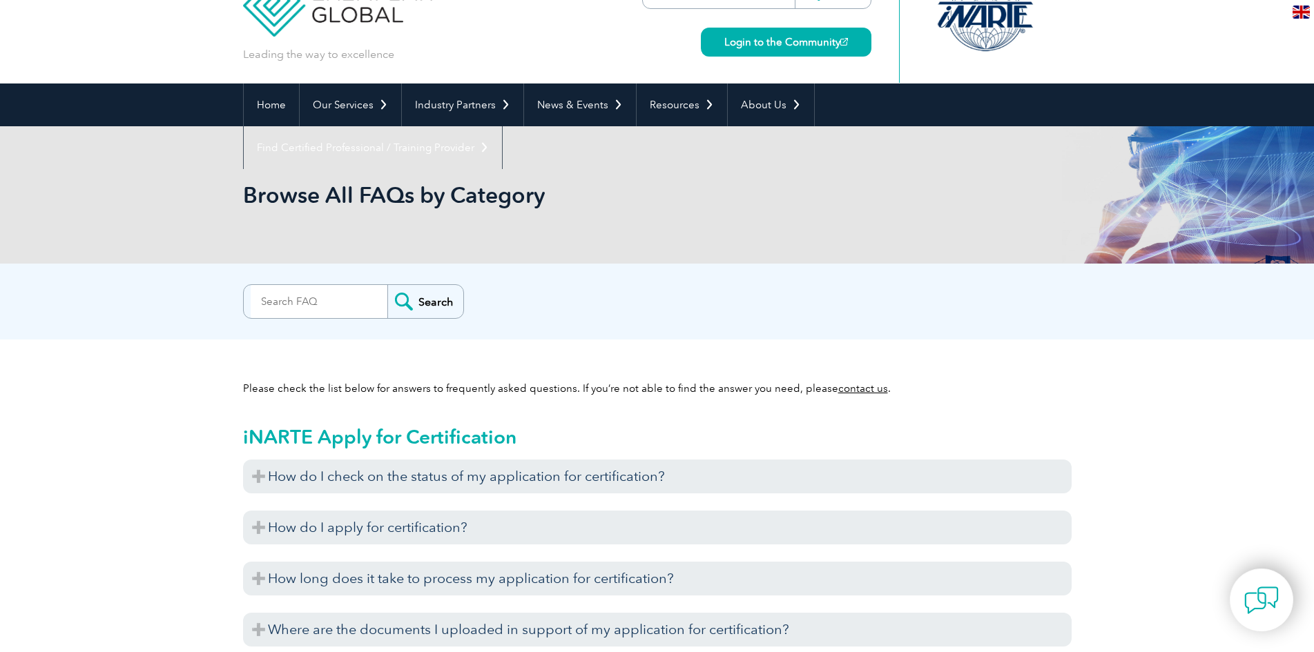
scroll to position [0, 0]
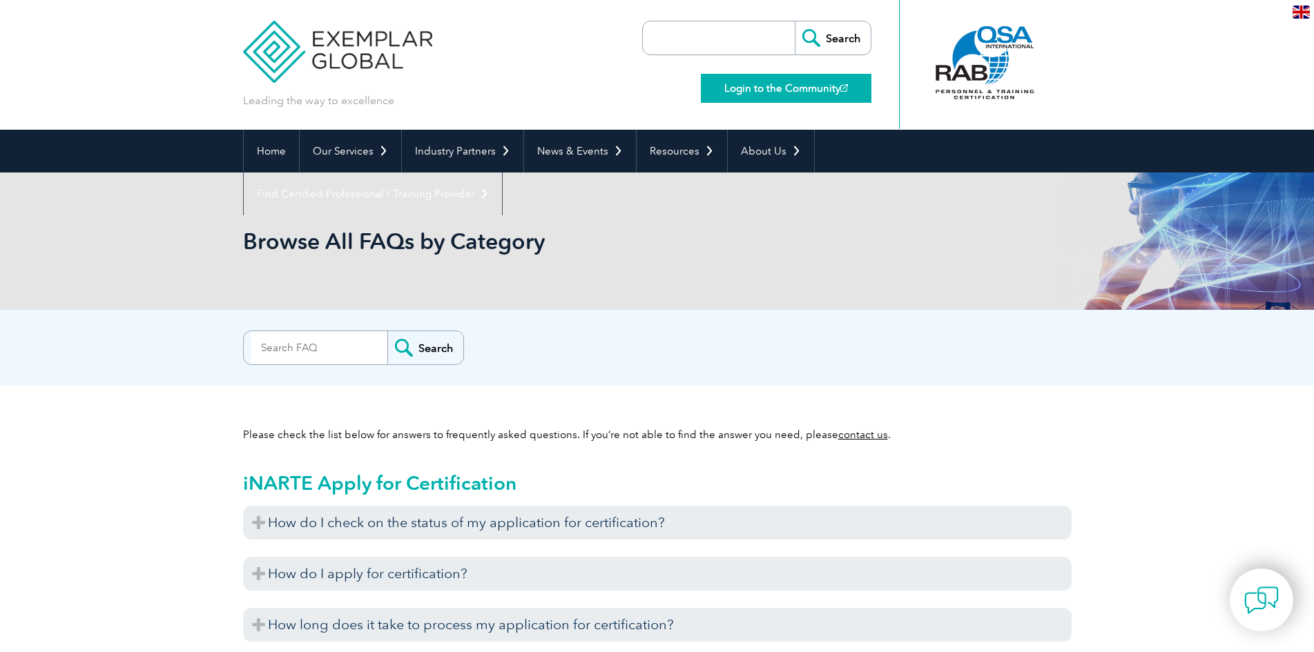
click at [785, 91] on link "Login to the Community" at bounding box center [786, 88] width 171 height 29
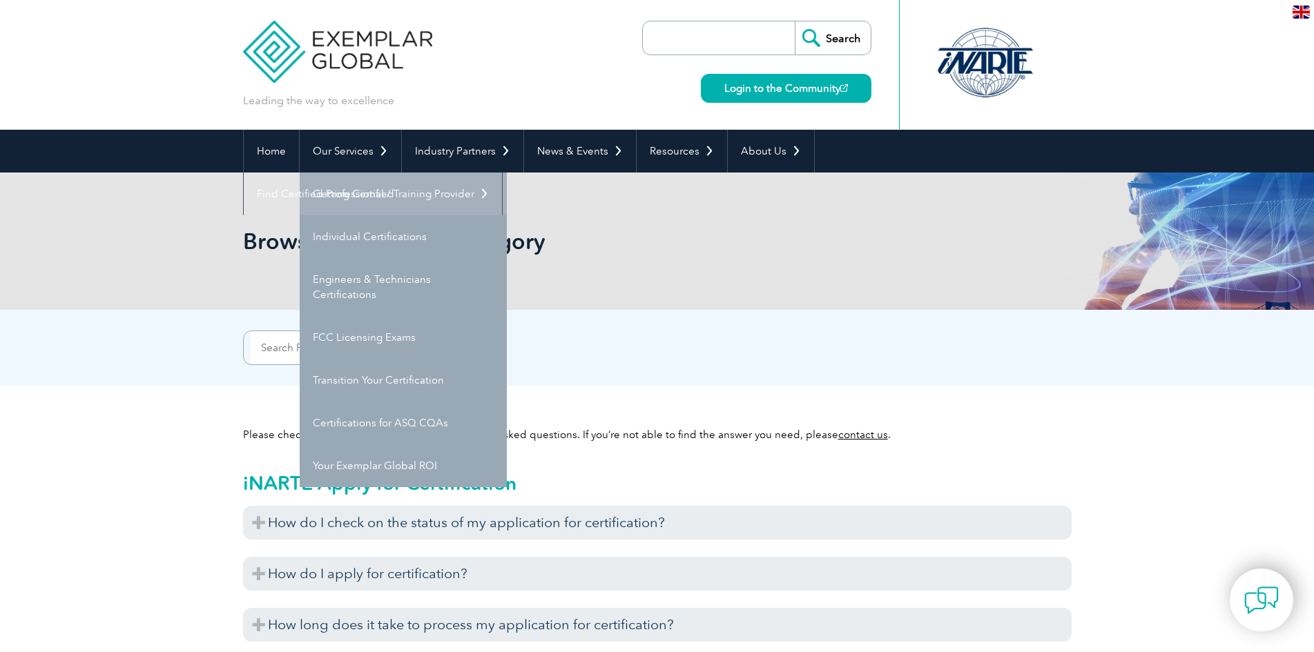
click at [375, 185] on link "Getting Certified" at bounding box center [403, 194] width 207 height 43
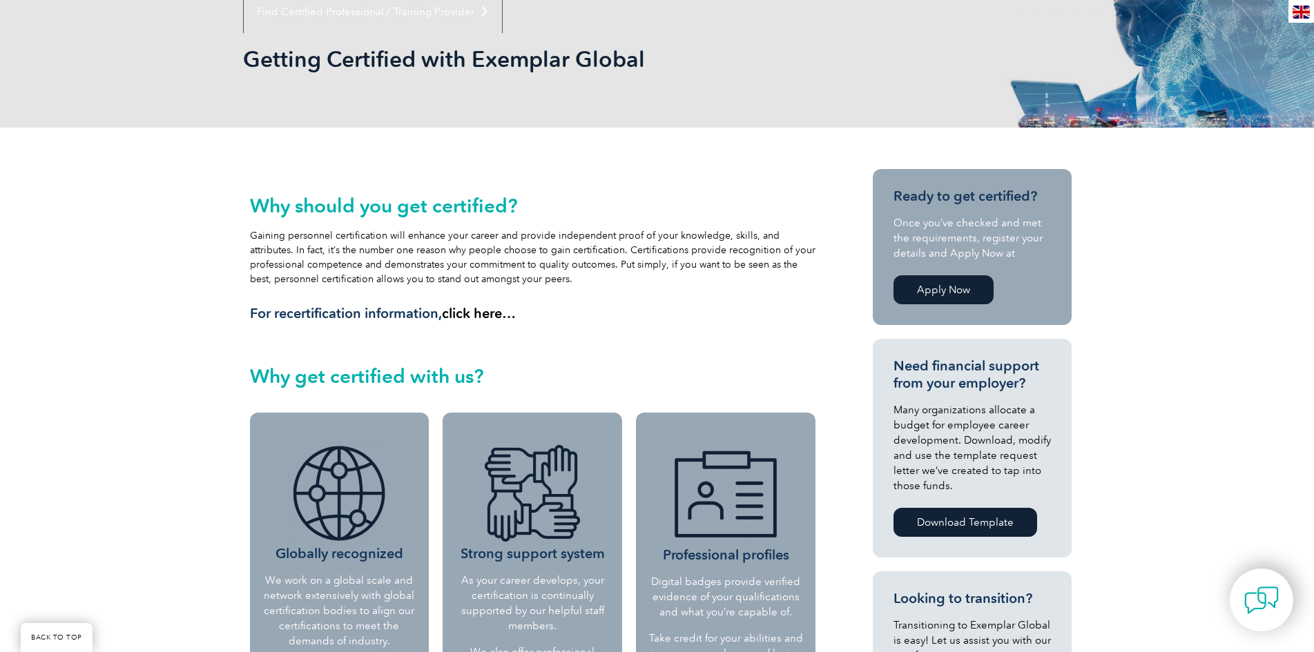
scroll to position [207, 0]
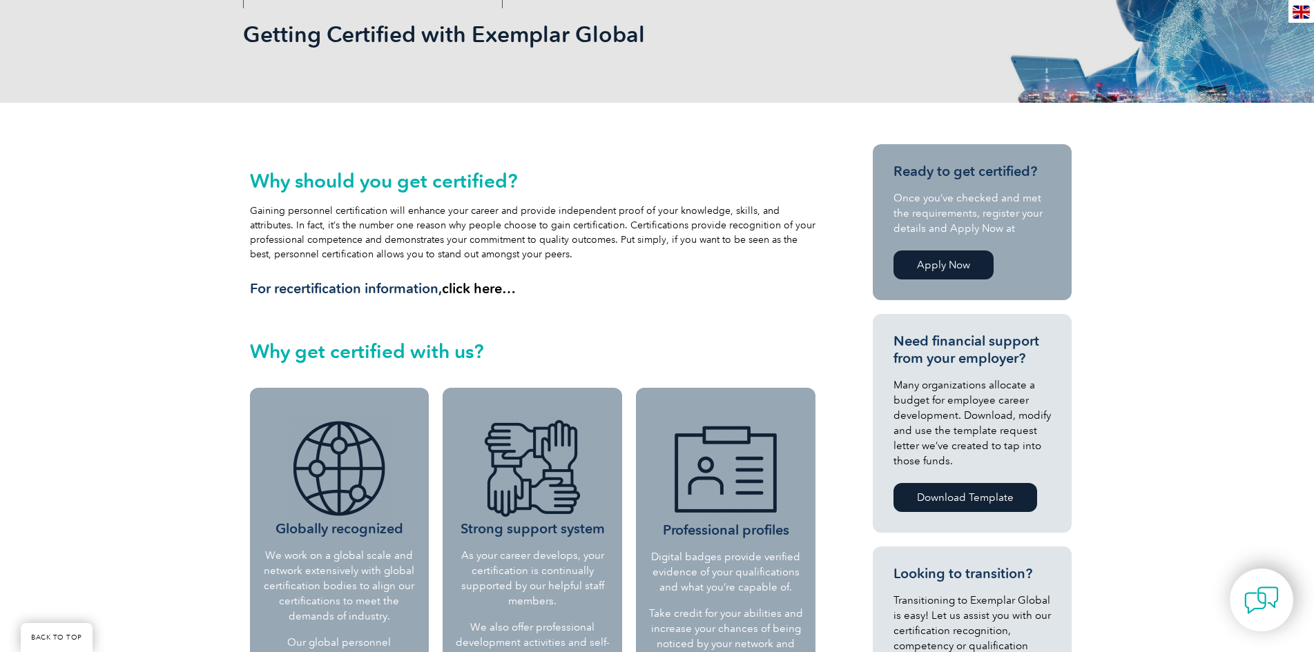
click at [940, 269] on link "Apply Now" at bounding box center [943, 265] width 100 height 29
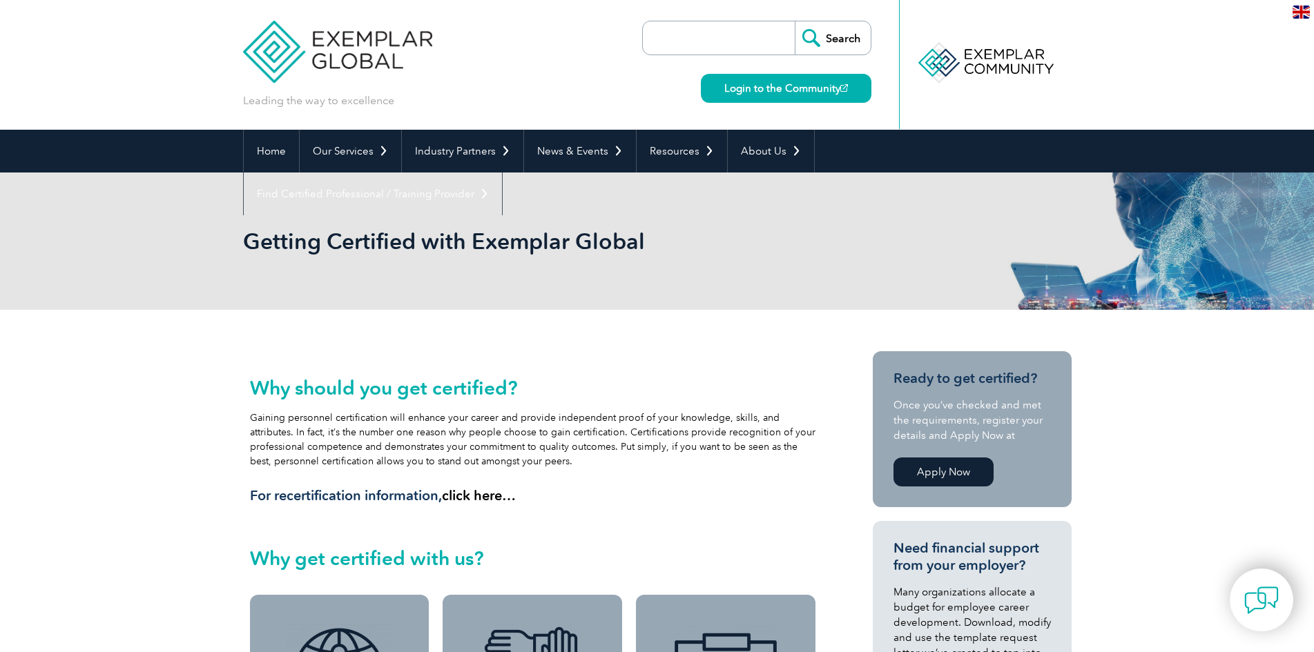
click at [1265, 592] on img at bounding box center [1261, 600] width 35 height 35
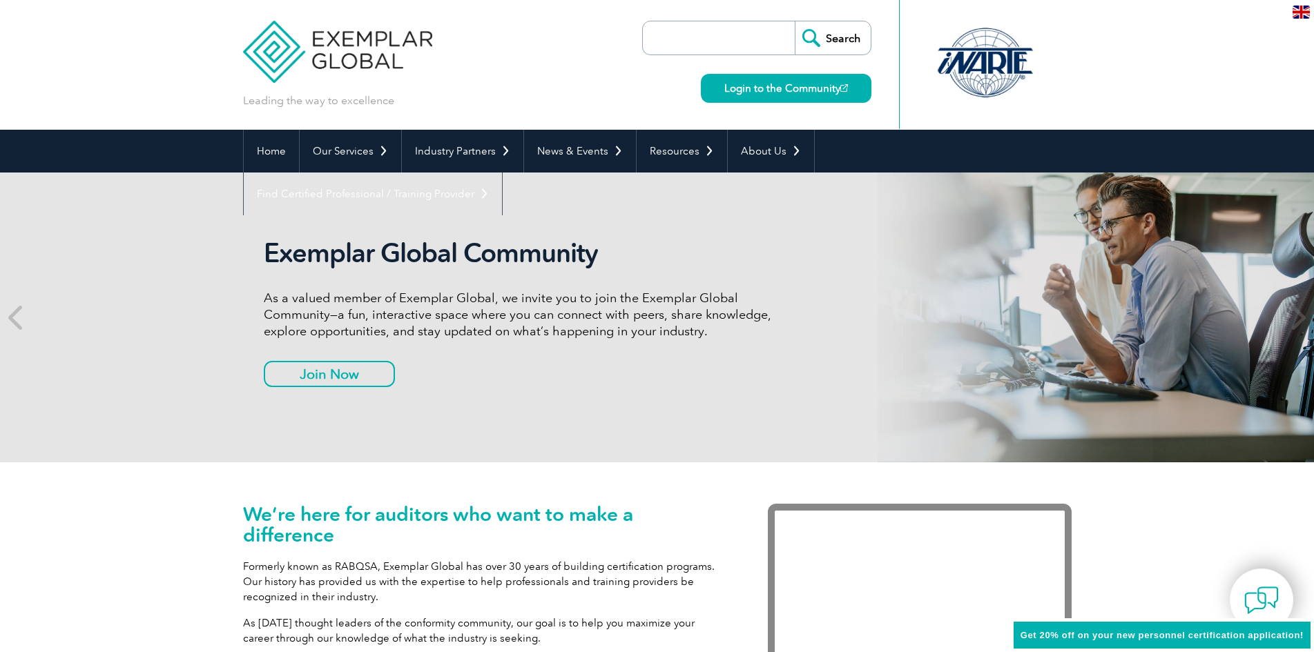
click at [1091, 634] on span "Get 20% off on your new personnel certification application!" at bounding box center [1161, 635] width 283 height 10
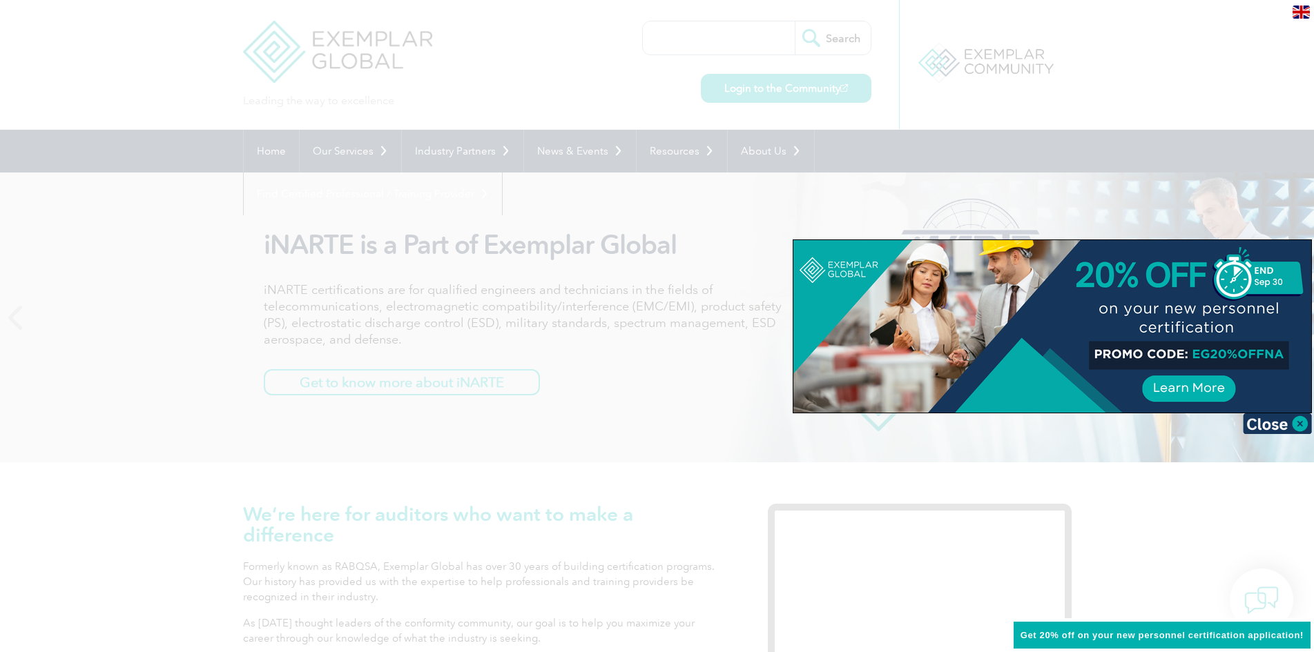
drag, startPoint x: 1195, startPoint y: 356, endPoint x: 1279, endPoint y: 354, distance: 83.6
click at [1279, 354] on div at bounding box center [1052, 326] width 518 height 173
